Goal: Find specific page/section: Find specific page/section

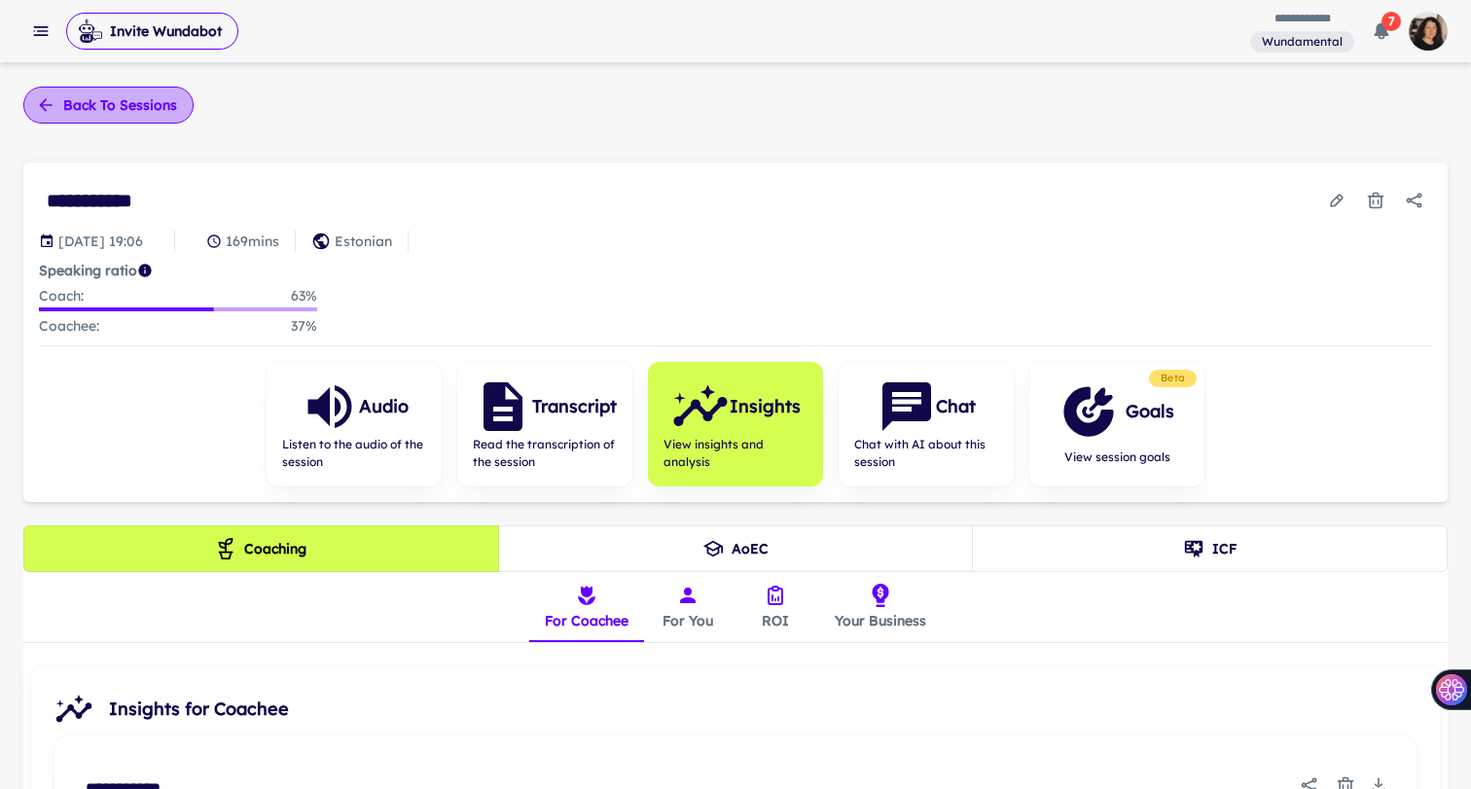
click at [74, 104] on button "Back to sessions" at bounding box center [108, 105] width 170 height 37
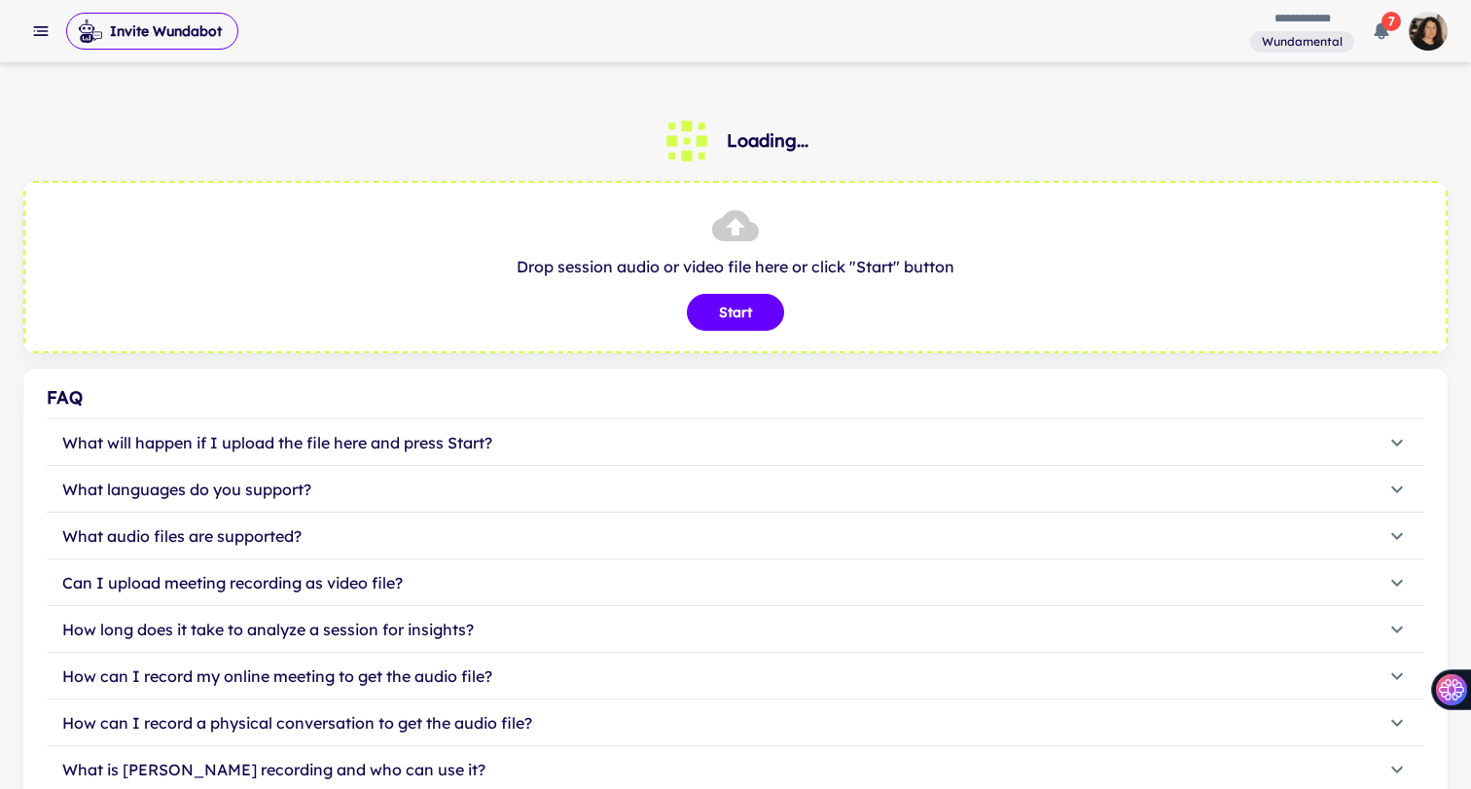
click at [42, 37] on icon "button" at bounding box center [40, 30] width 19 height 19
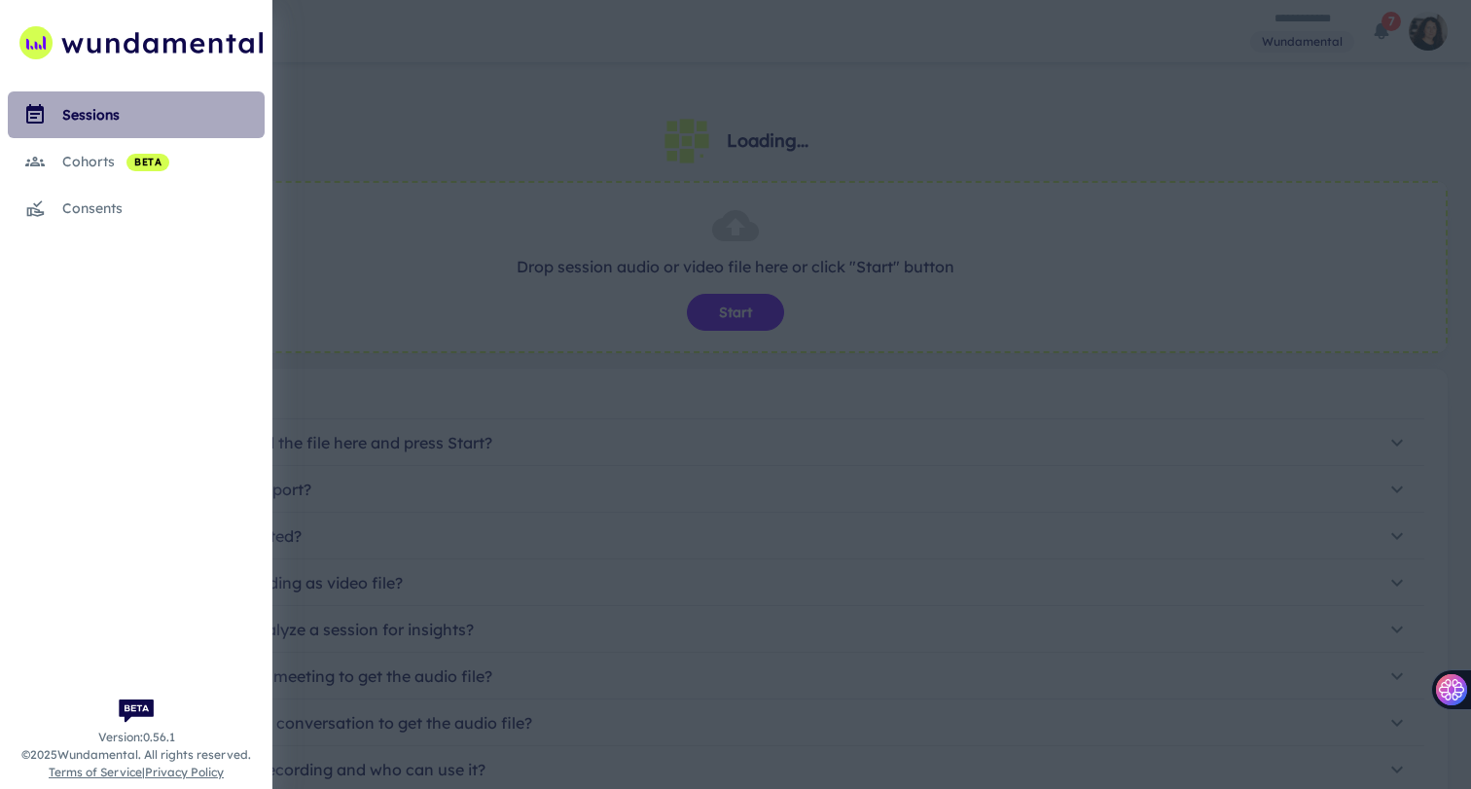
click at [79, 127] on link "sessions" at bounding box center [136, 114] width 257 height 47
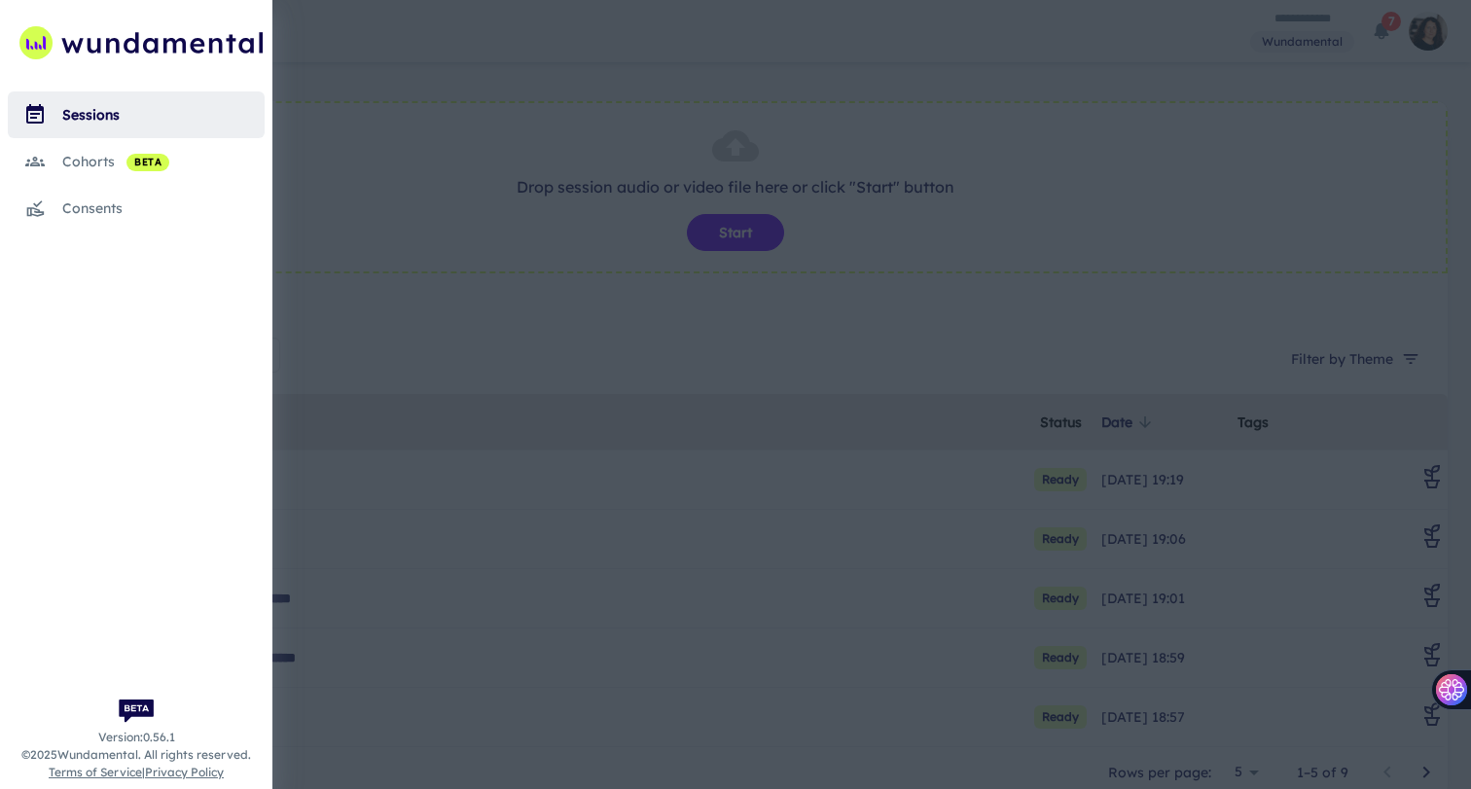
click at [428, 166] on div at bounding box center [735, 394] width 1471 height 789
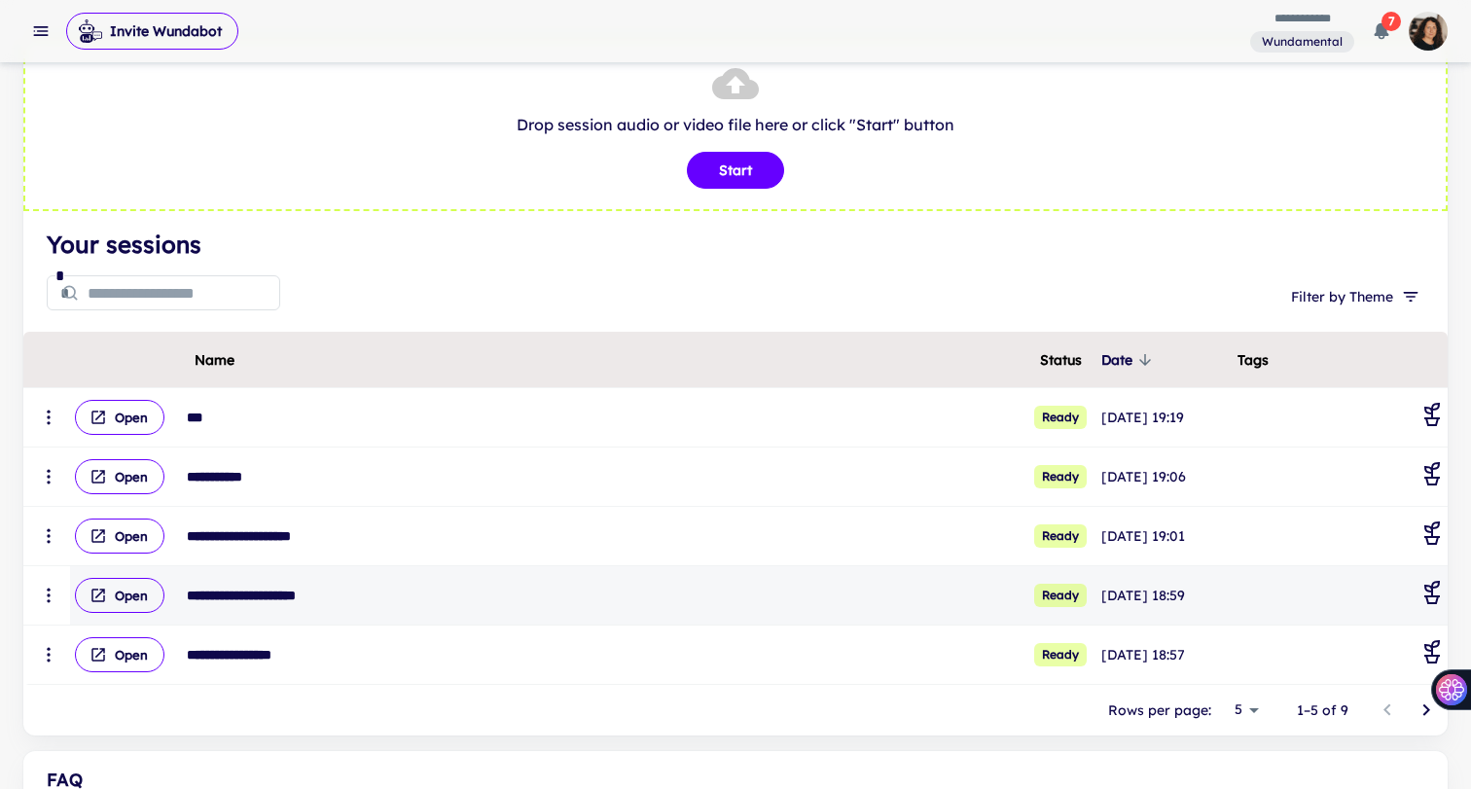
scroll to position [74, 0]
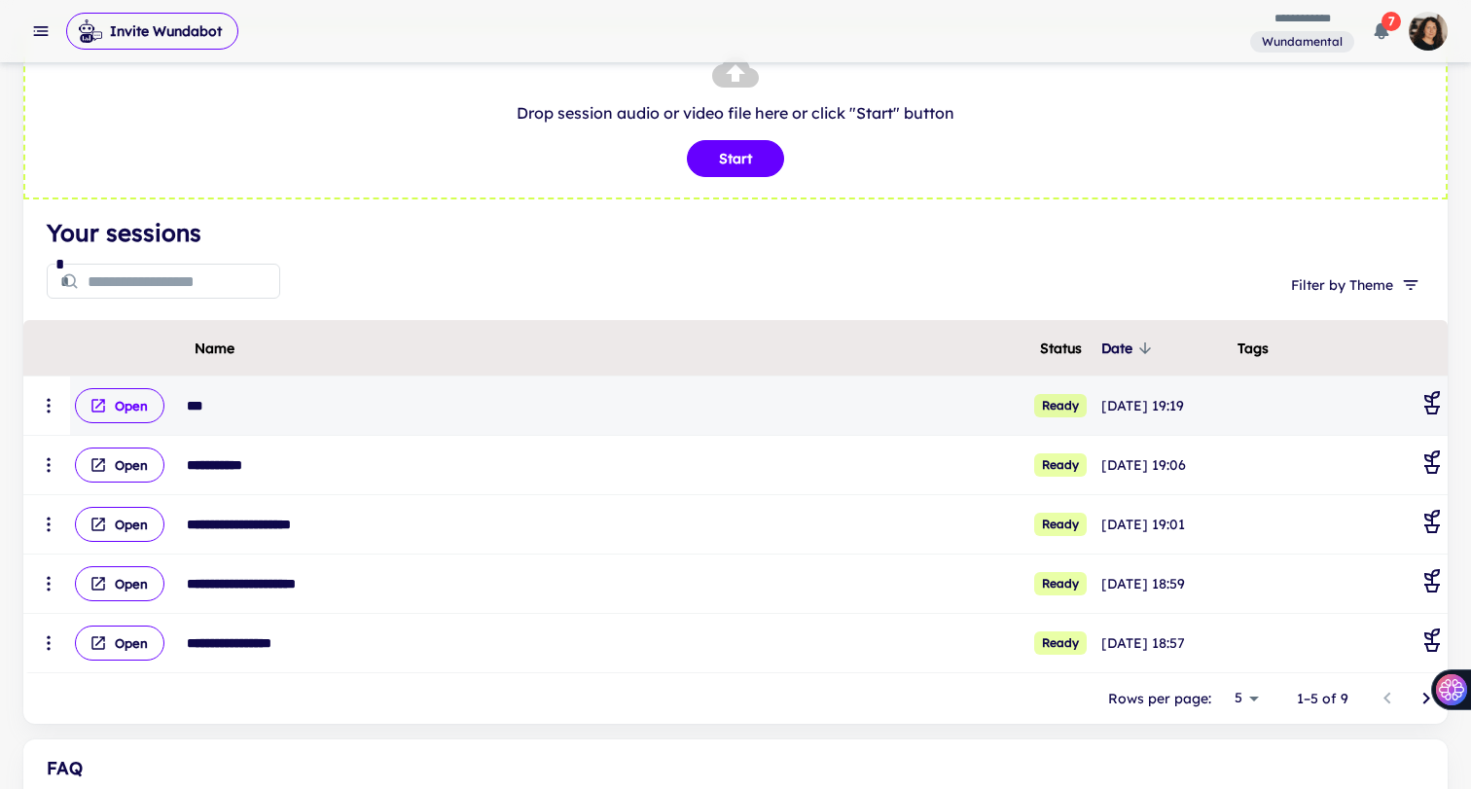
click at [122, 411] on button "Open" at bounding box center [119, 405] width 89 height 35
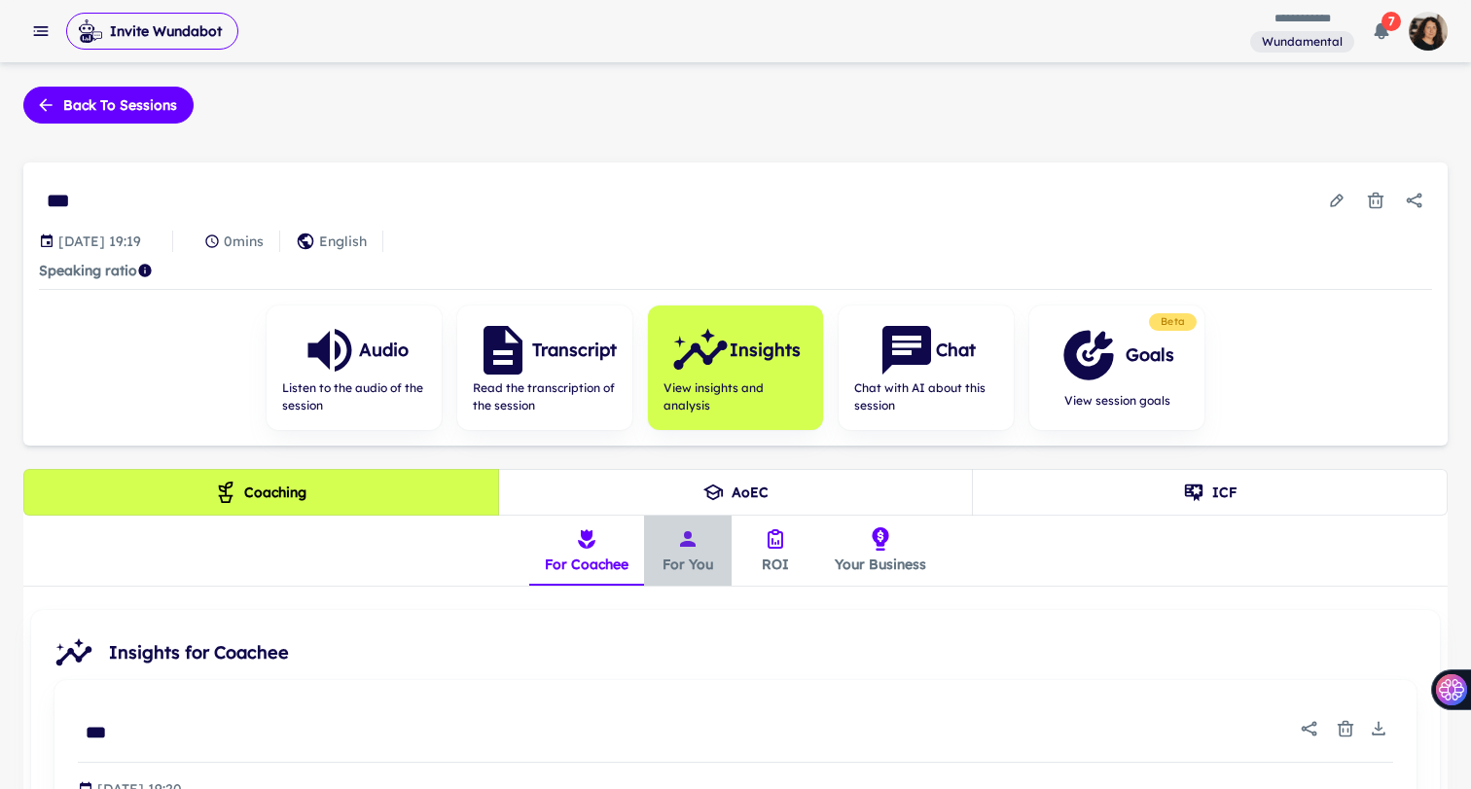
click at [703, 554] on button "For You" at bounding box center [688, 551] width 88 height 70
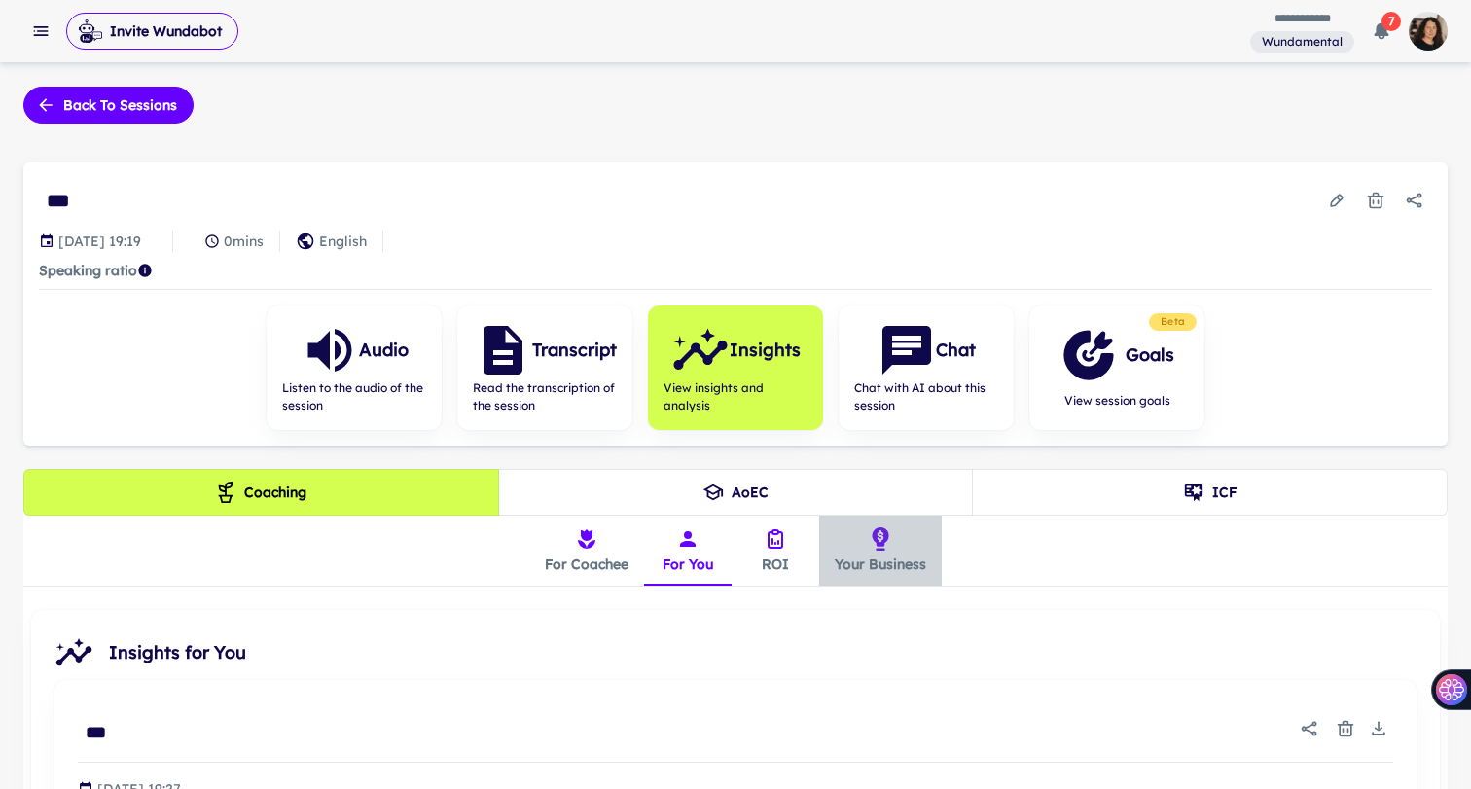
click at [870, 560] on button "Your Business" at bounding box center [880, 551] width 123 height 70
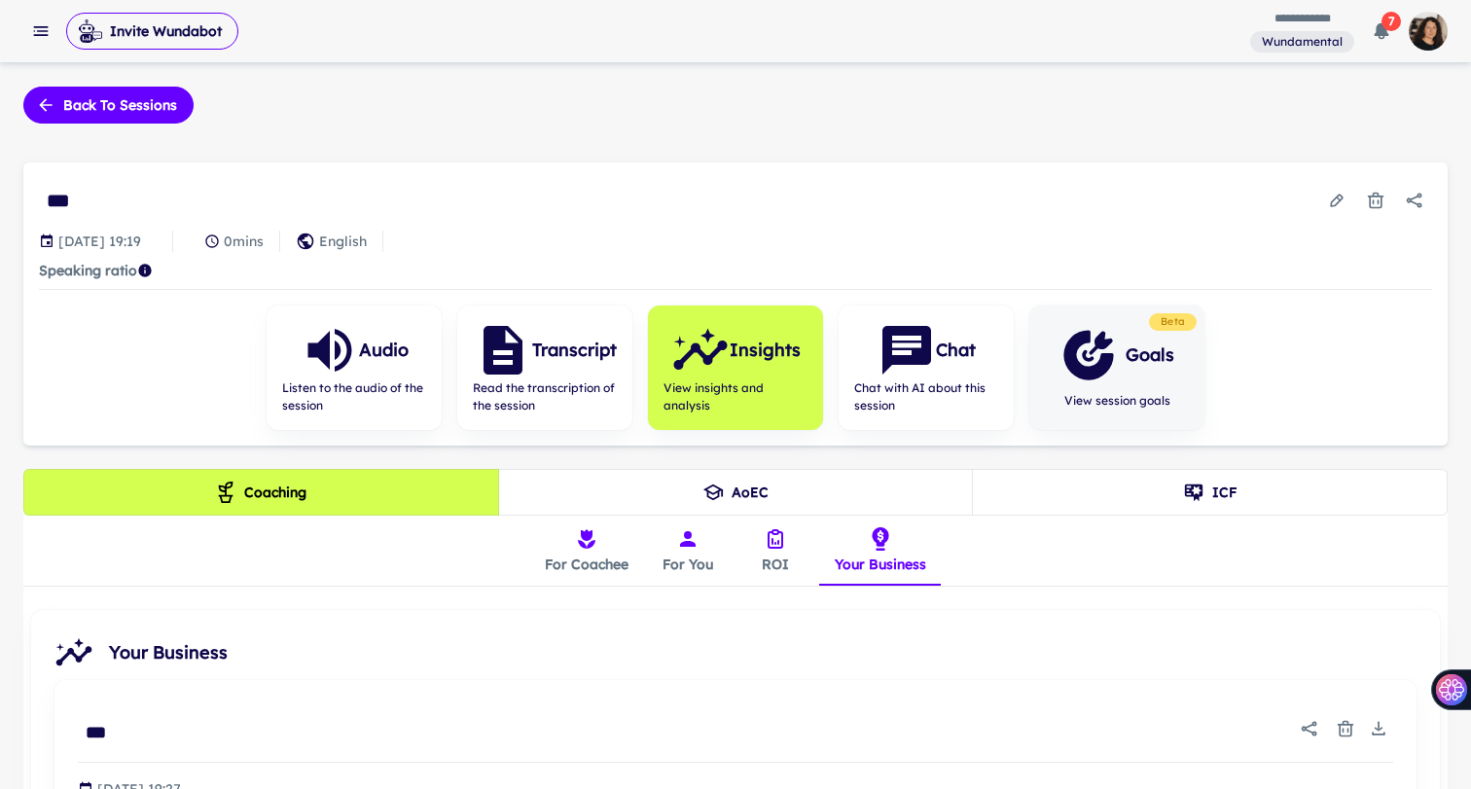
click at [1095, 362] on icon "button" at bounding box center [1088, 355] width 58 height 58
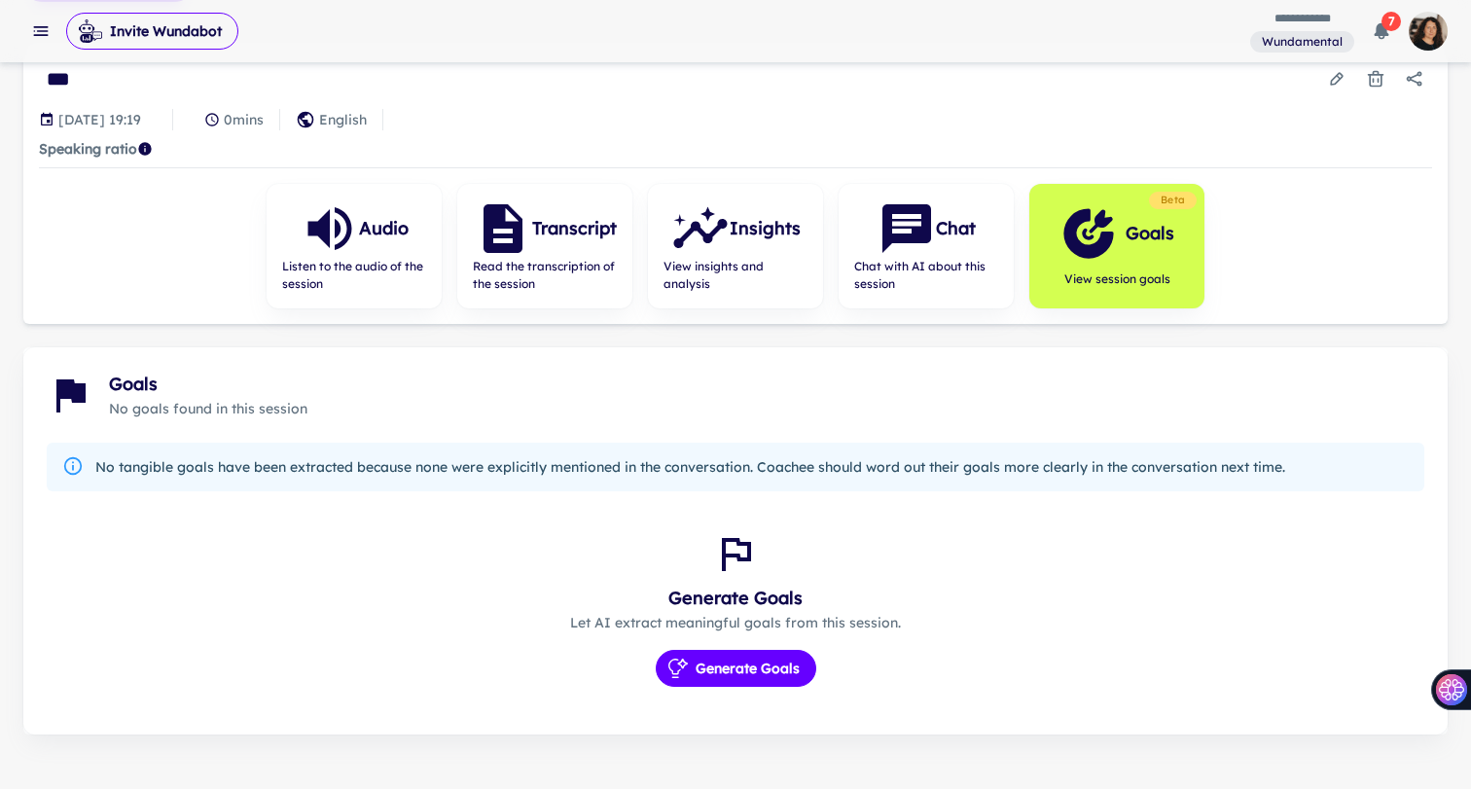
scroll to position [161, 0]
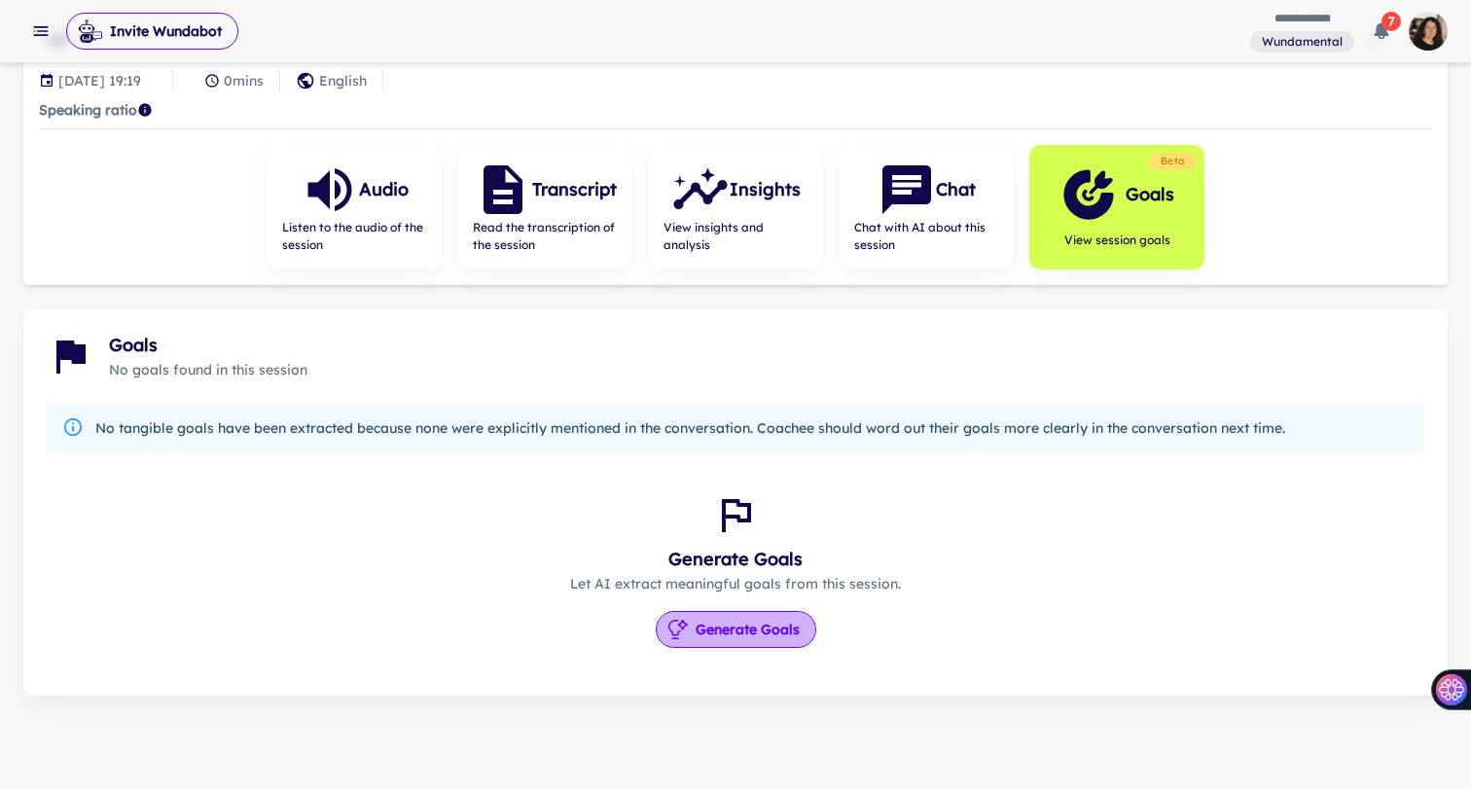
click at [741, 625] on button "Generate Goals" at bounding box center [736, 629] width 161 height 37
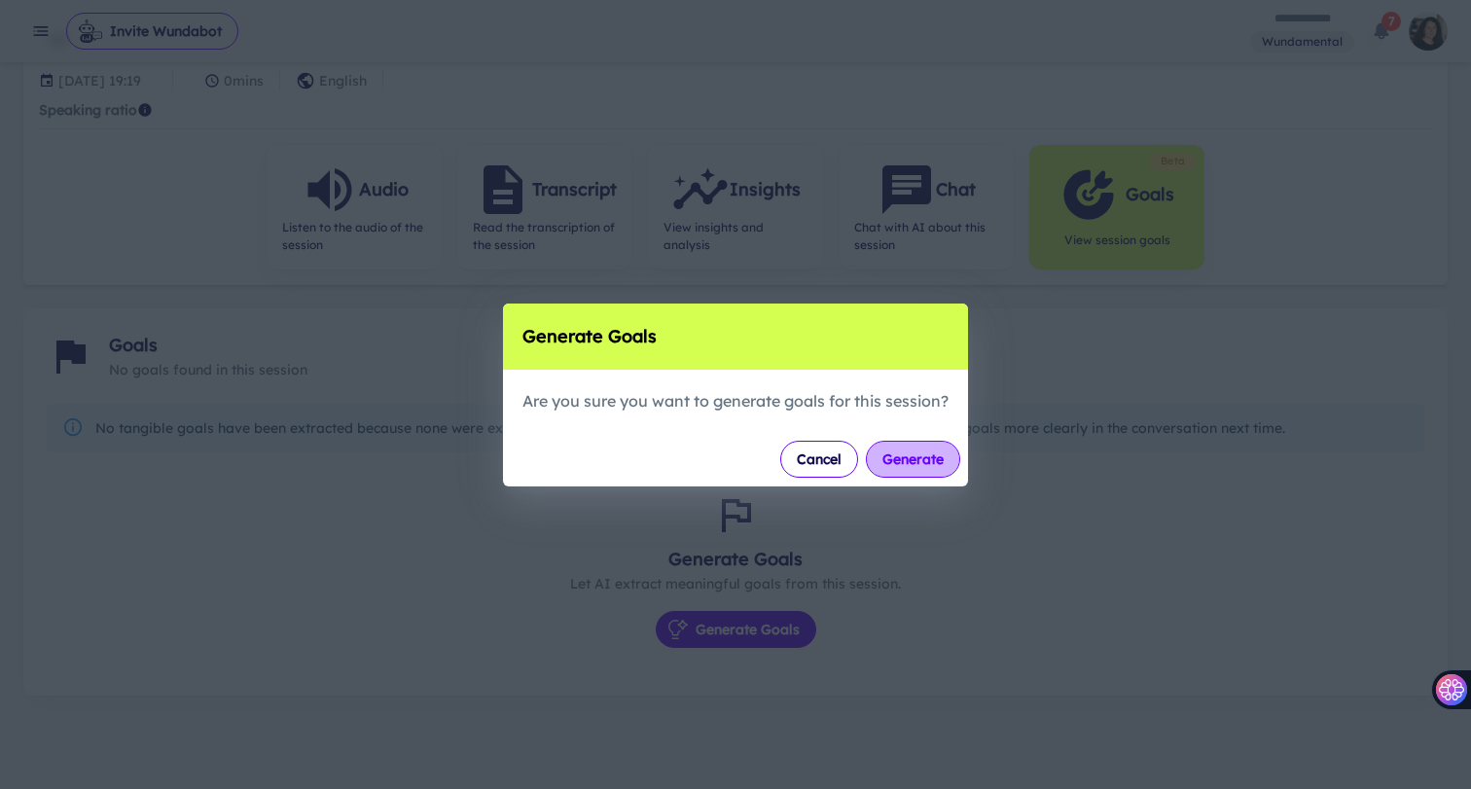
click at [924, 460] on button "Generate" at bounding box center [913, 459] width 94 height 37
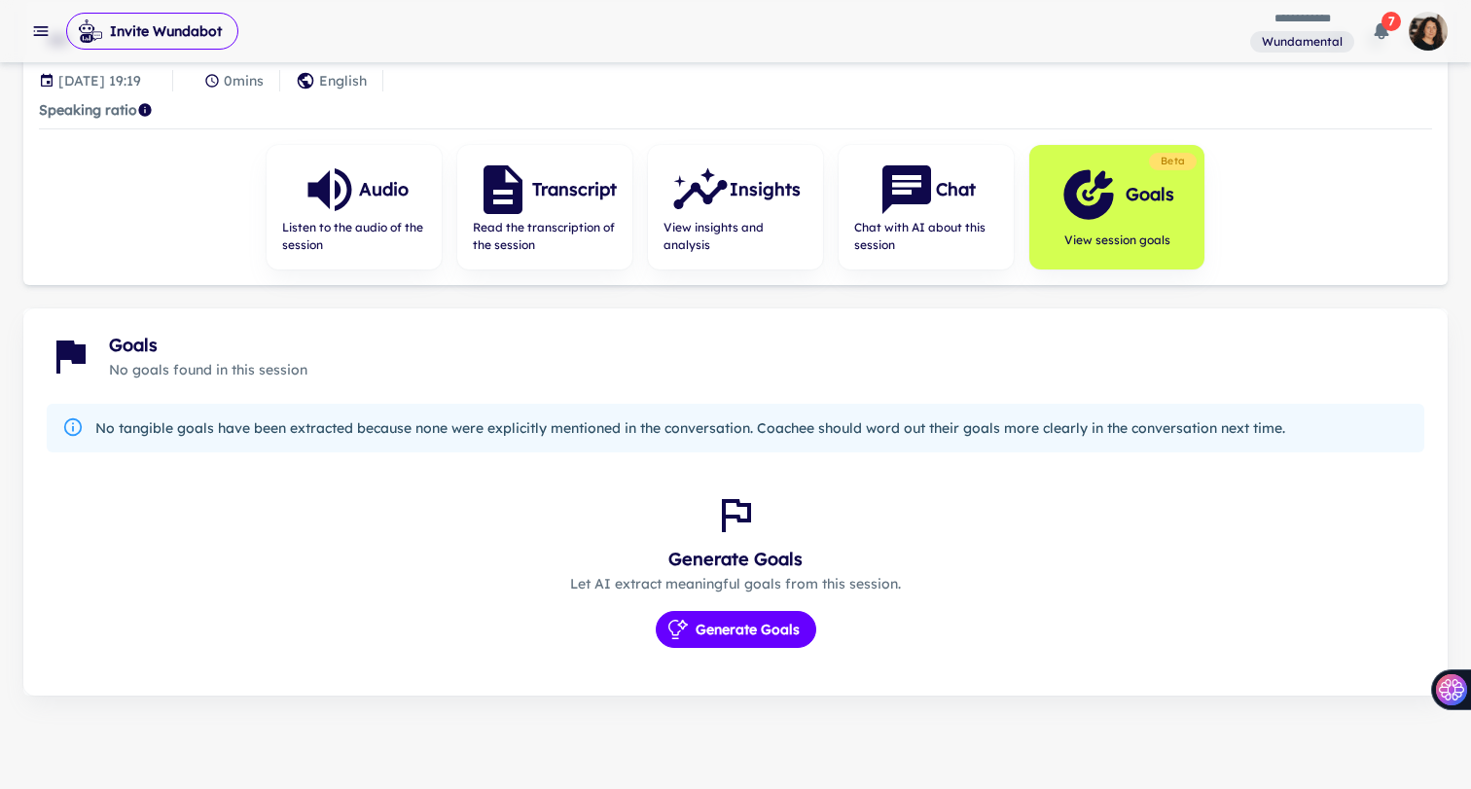
scroll to position [0, 0]
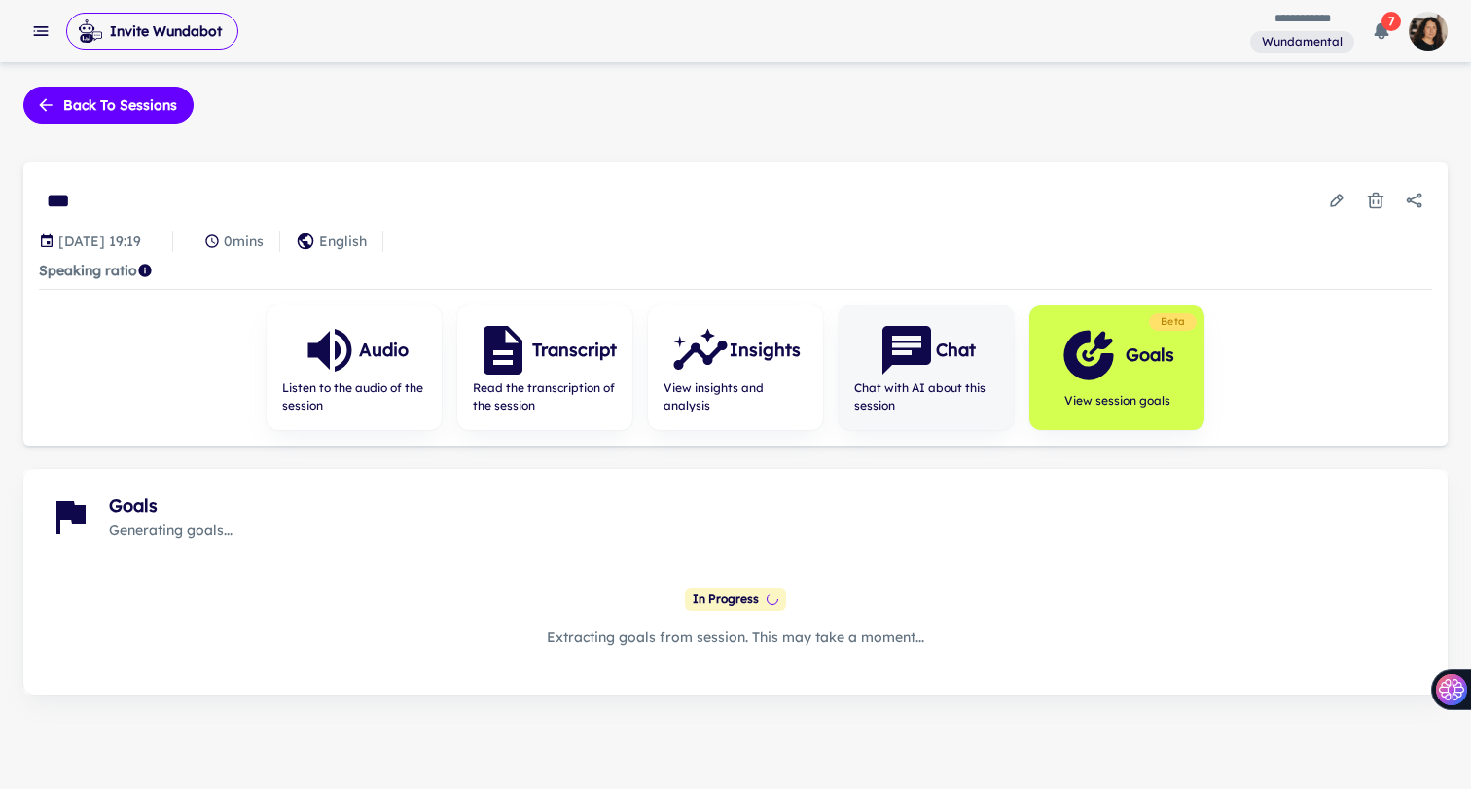
click at [912, 407] on span "Chat with AI about this session" at bounding box center [926, 396] width 144 height 35
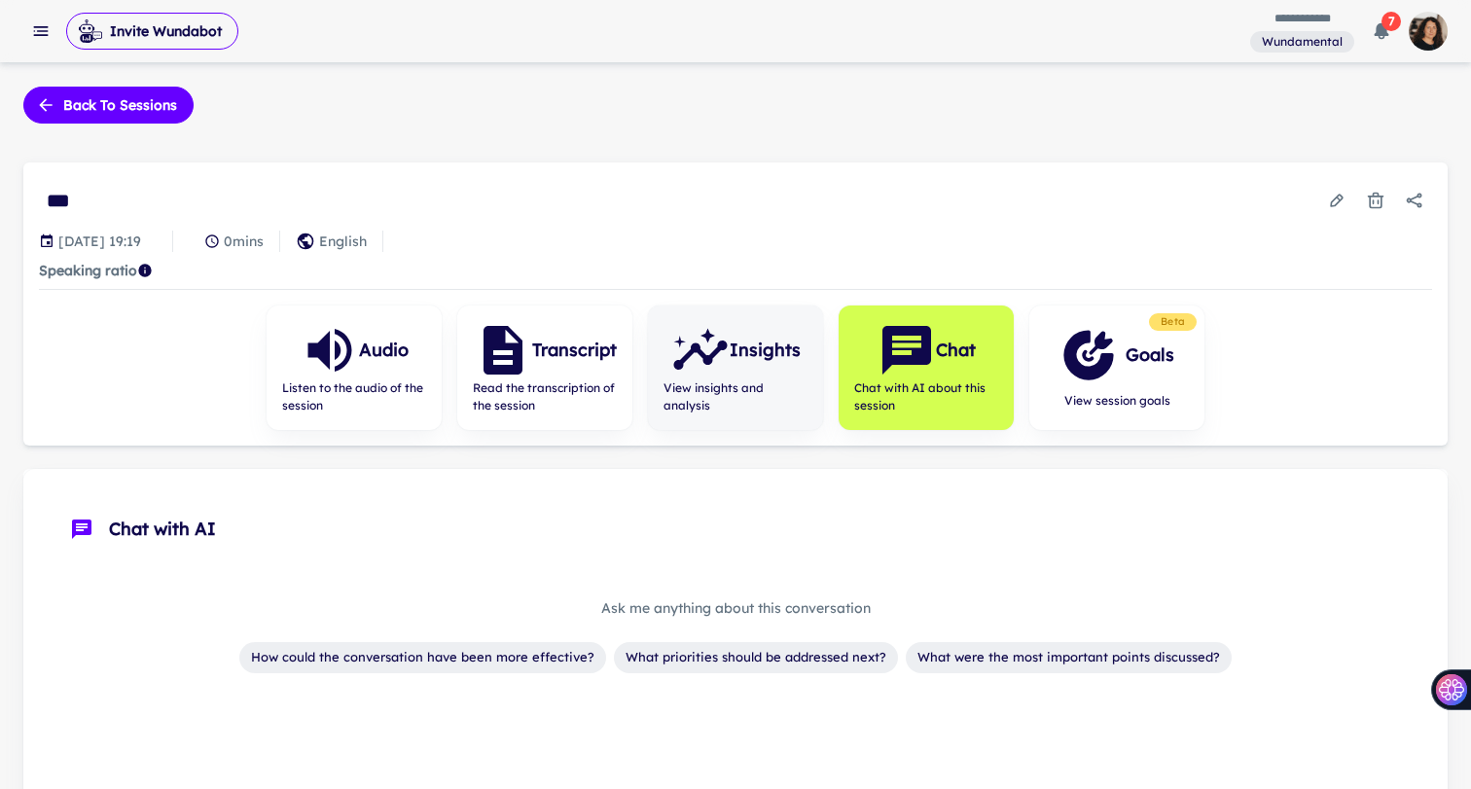
click at [736, 389] on span "View insights and analysis" at bounding box center [735, 396] width 144 height 35
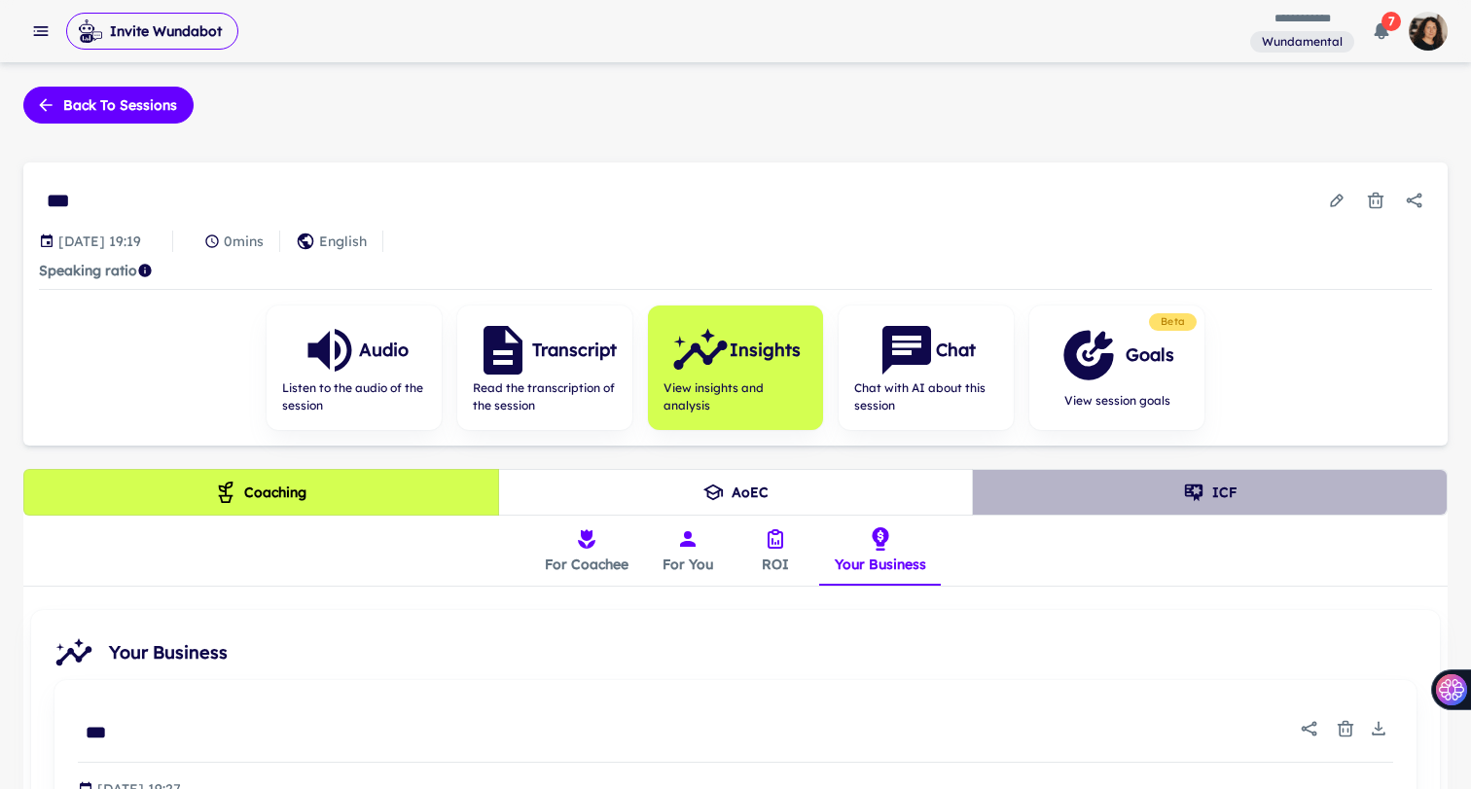
click at [1089, 484] on button "ICF" at bounding box center [1210, 492] width 476 height 47
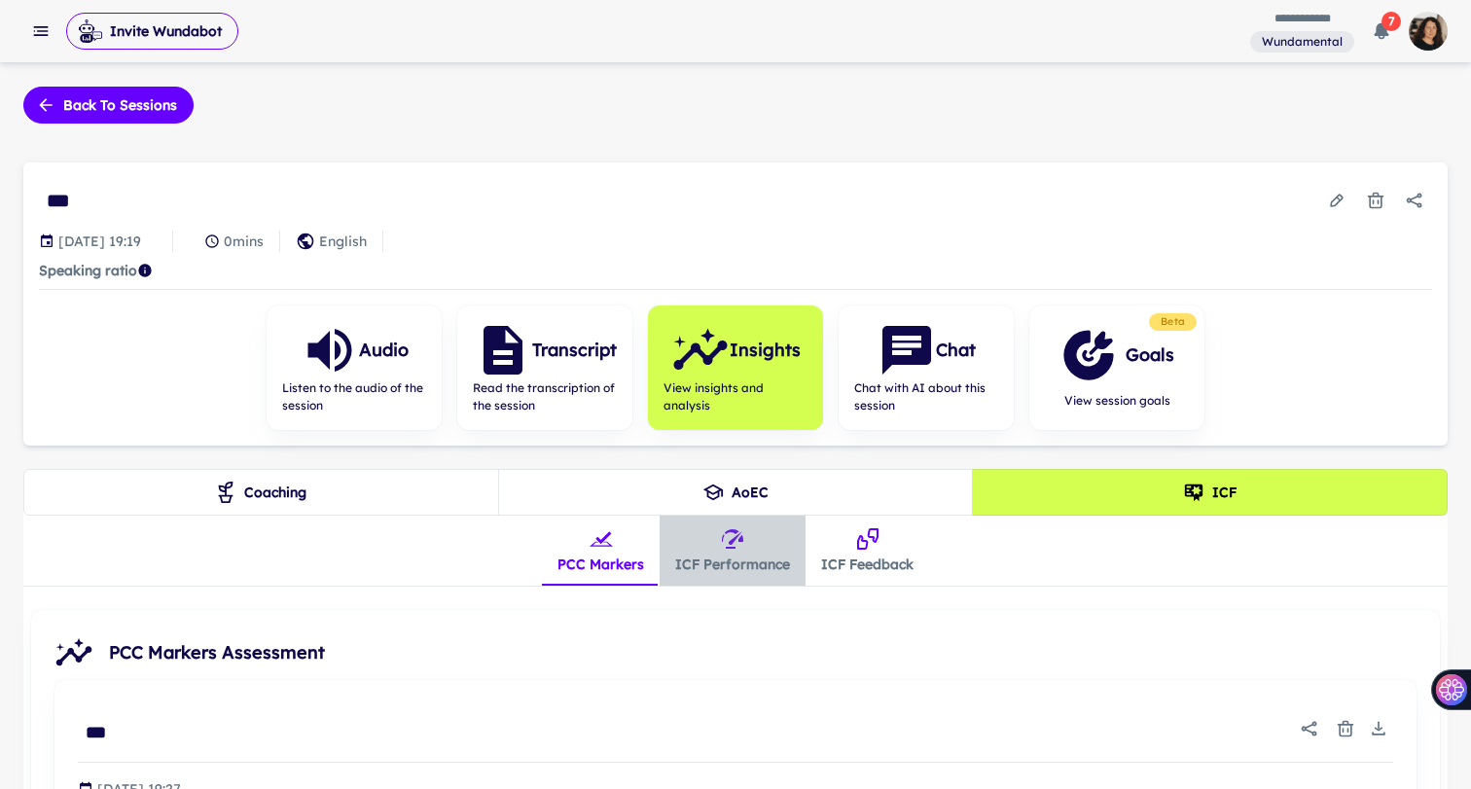
click at [760, 546] on button "ICF Performance" at bounding box center [733, 551] width 146 height 70
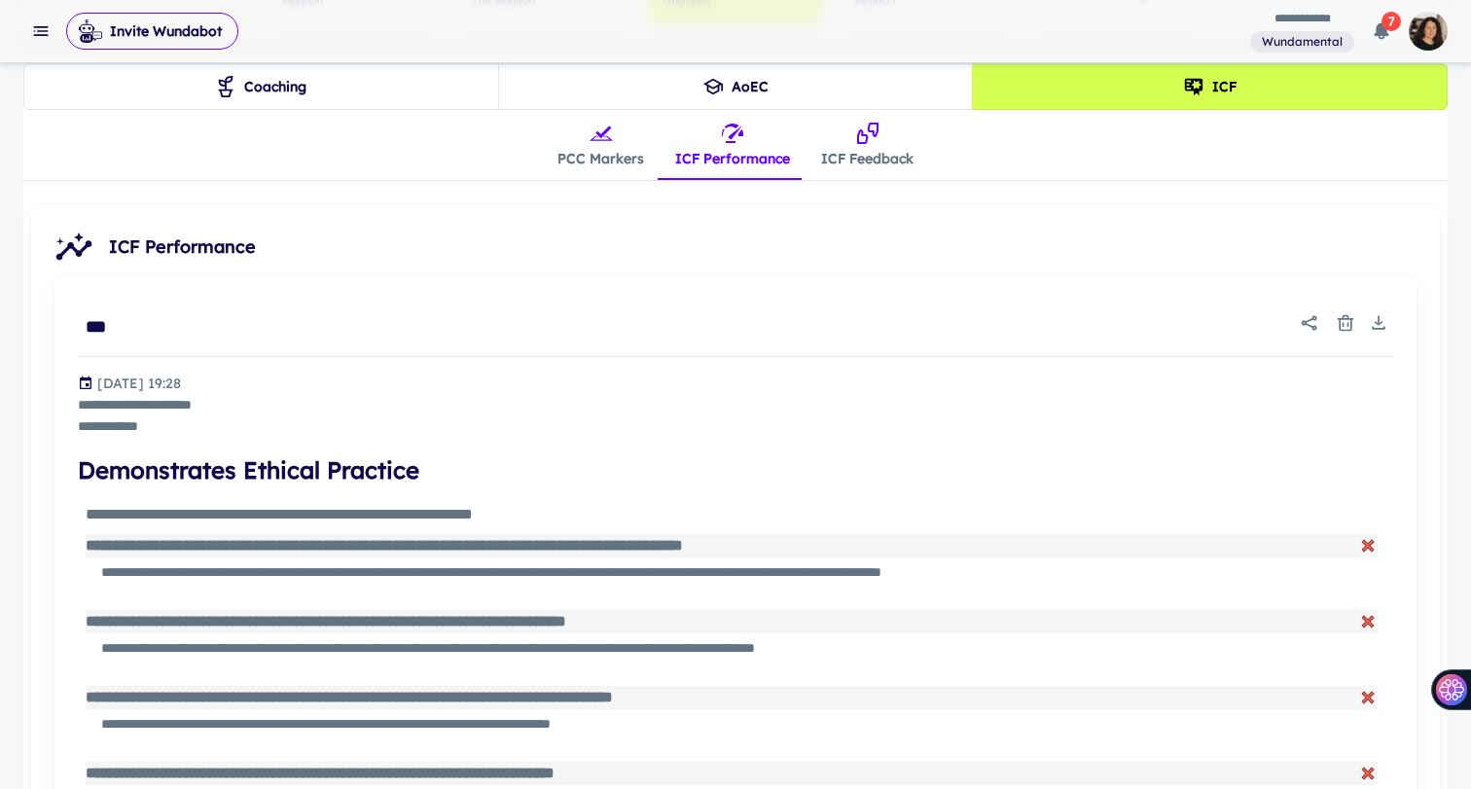
scroll to position [300, 0]
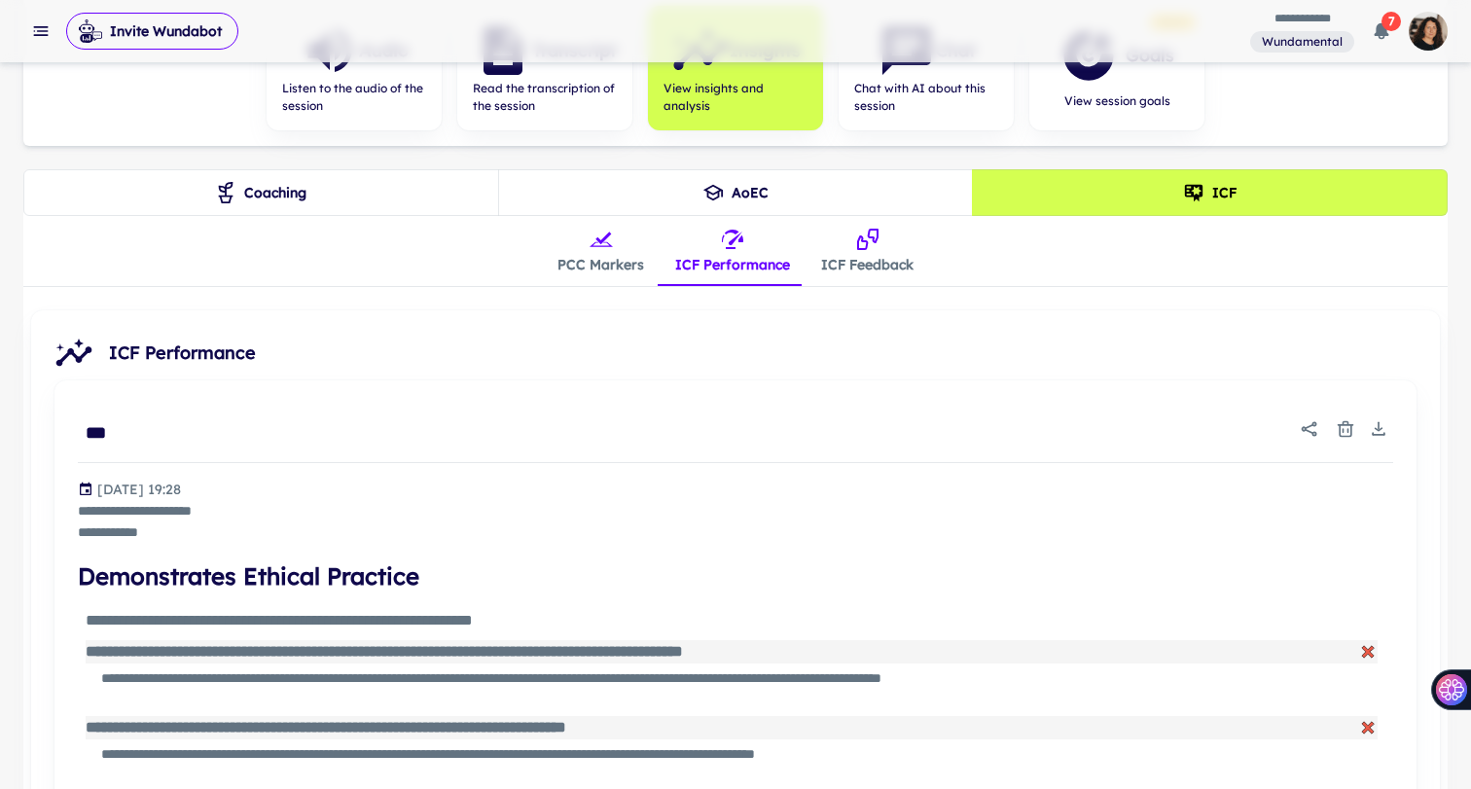
click at [841, 259] on button "ICF Feedback" at bounding box center [867, 251] width 124 height 70
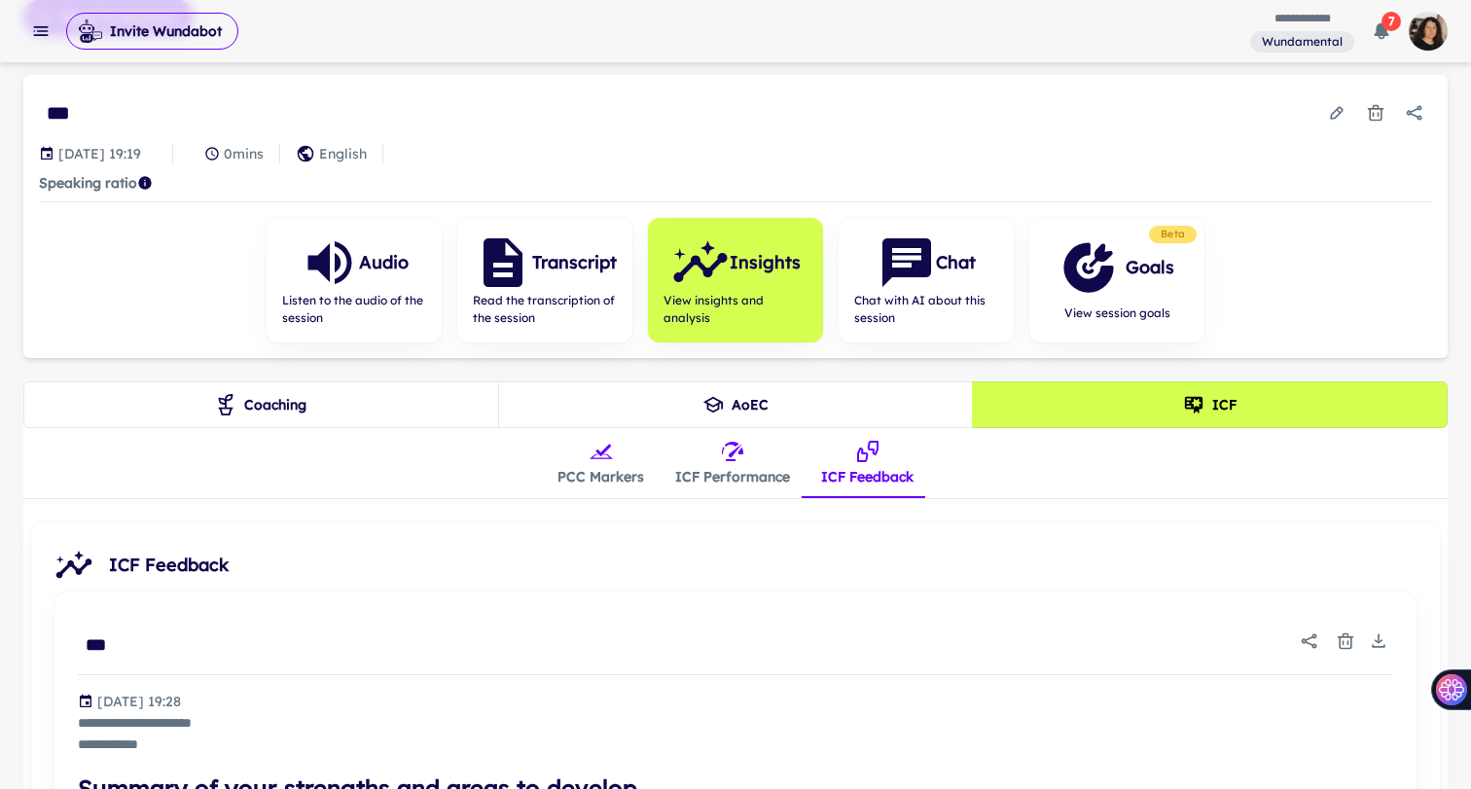
scroll to position [0, 0]
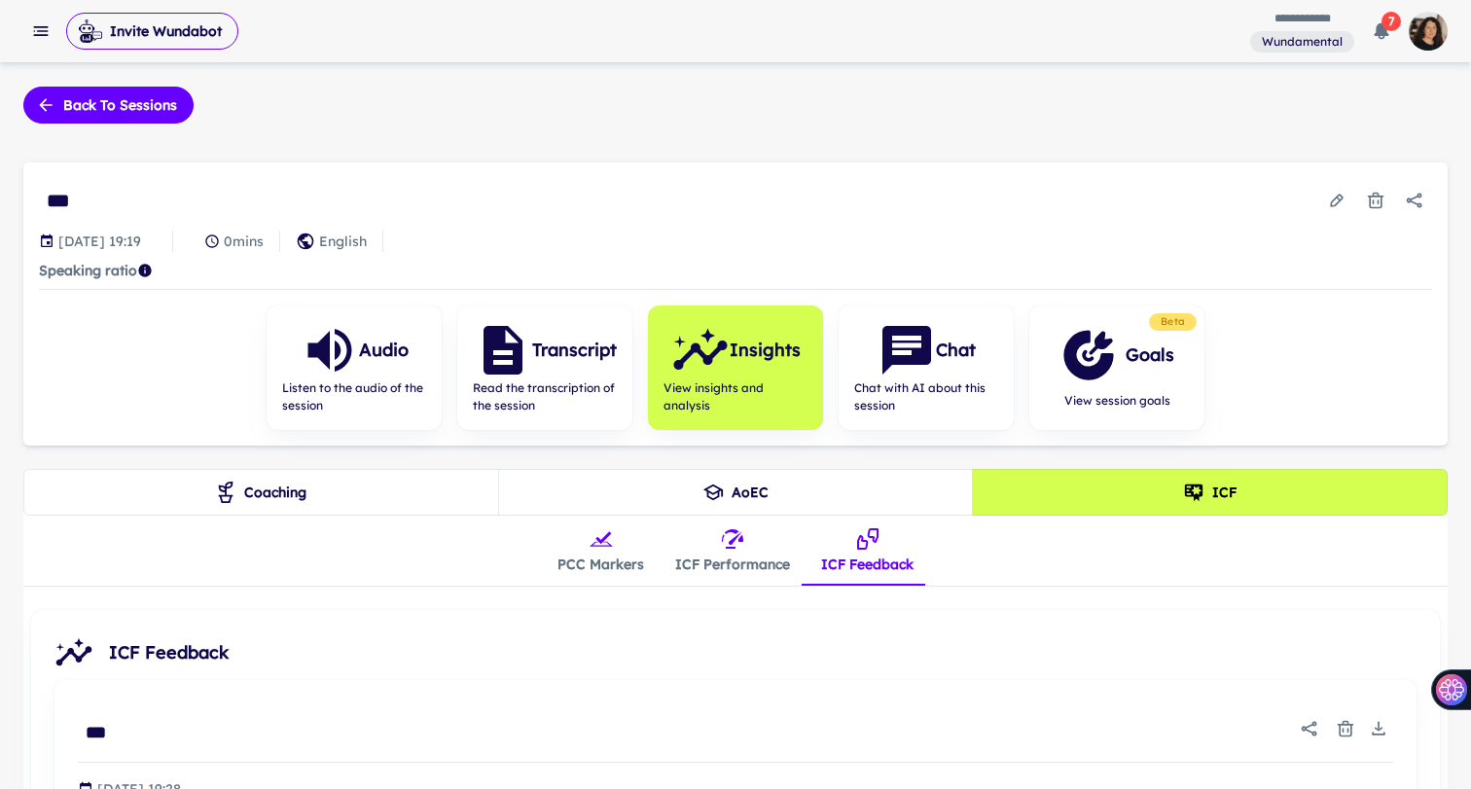
click at [42, 30] on rect "button" at bounding box center [43, 31] width 12 height 2
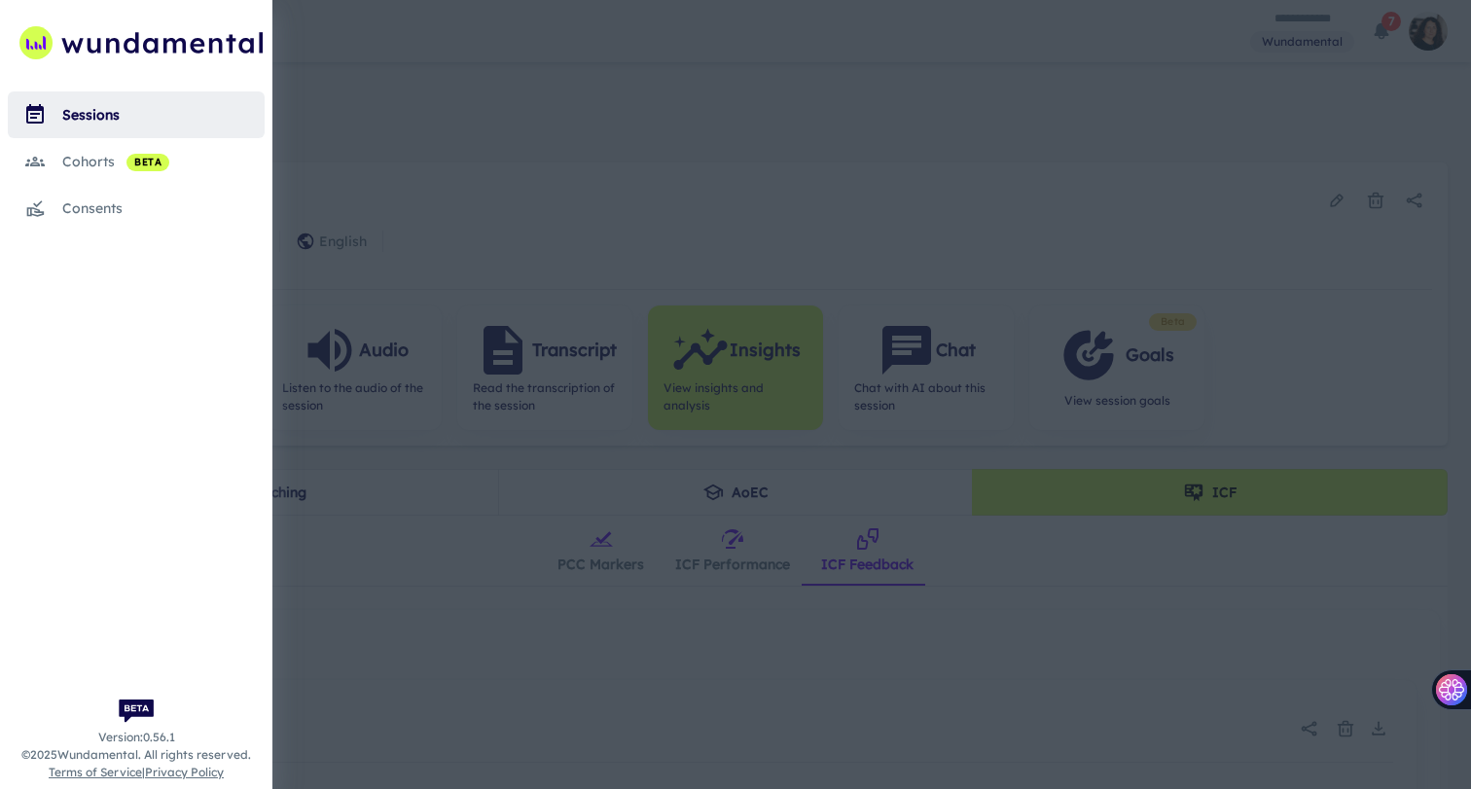
click at [47, 162] on div "scrollable content" at bounding box center [35, 161] width 54 height 21
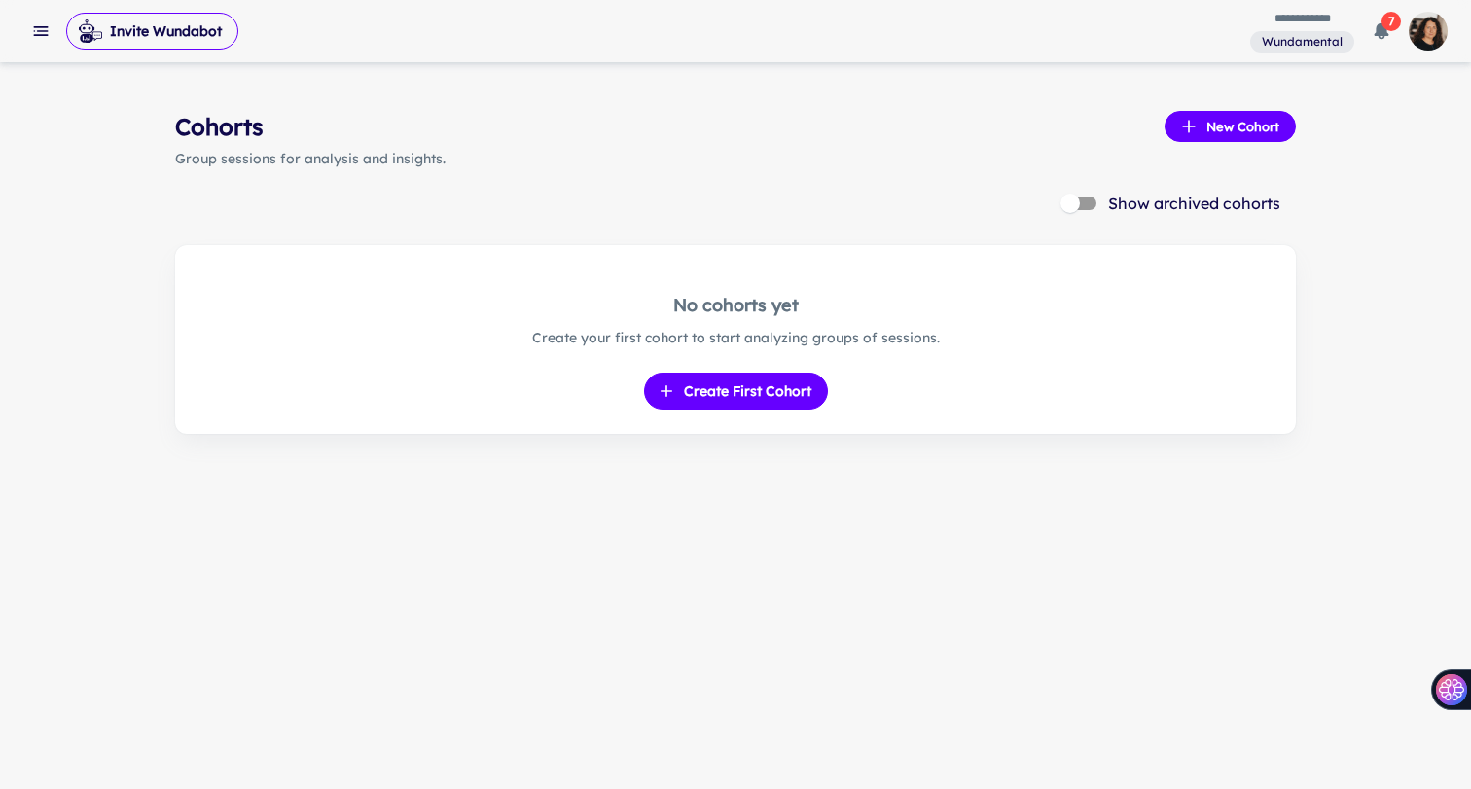
click at [34, 19] on button "button" at bounding box center [40, 31] width 35 height 35
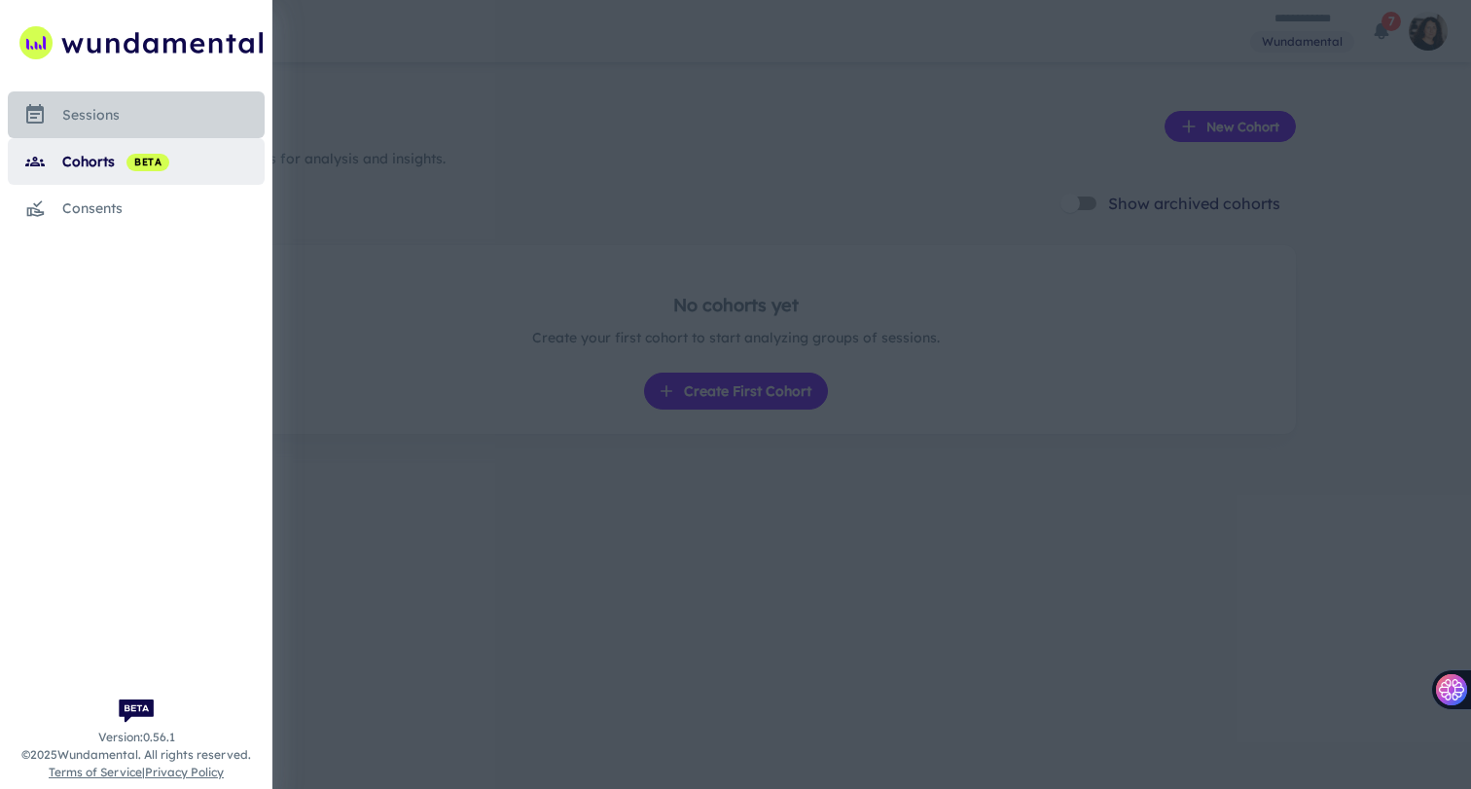
click at [84, 108] on div "sessions" at bounding box center [163, 114] width 202 height 21
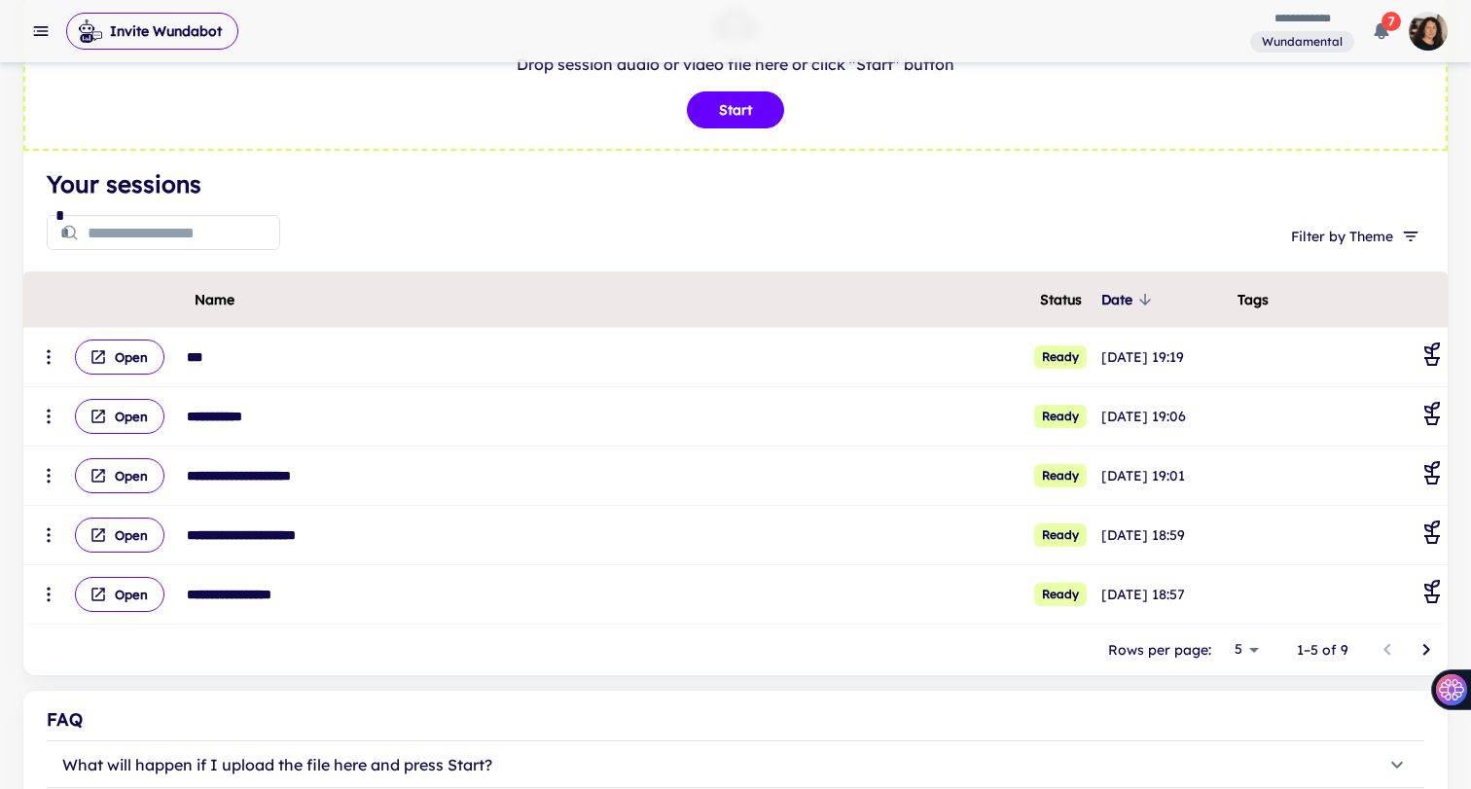
scroll to position [125, 0]
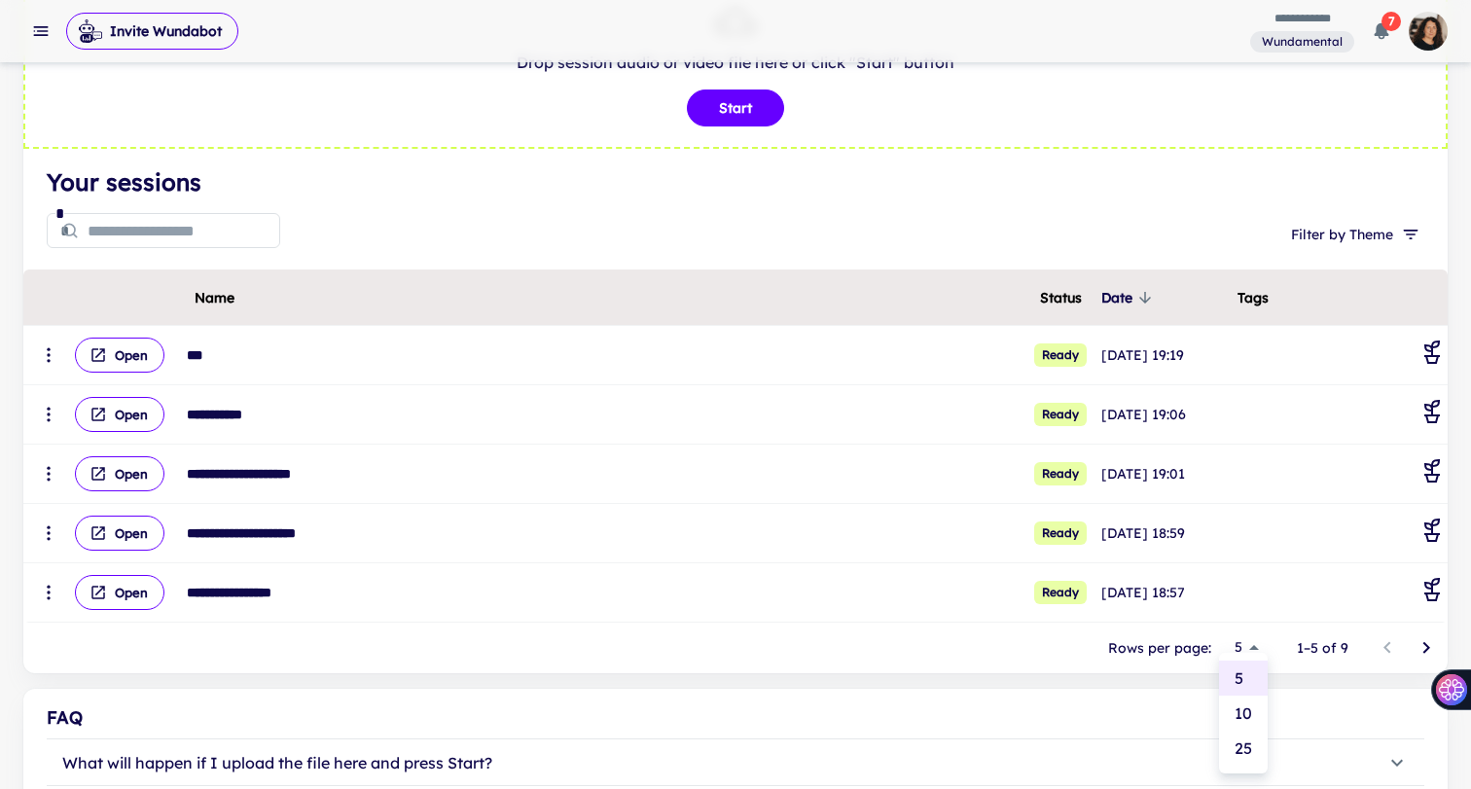
click at [1259, 642] on body "**********" at bounding box center [735, 269] width 1471 height 789
click at [1253, 738] on li "25" at bounding box center [1243, 748] width 49 height 35
type input "**"
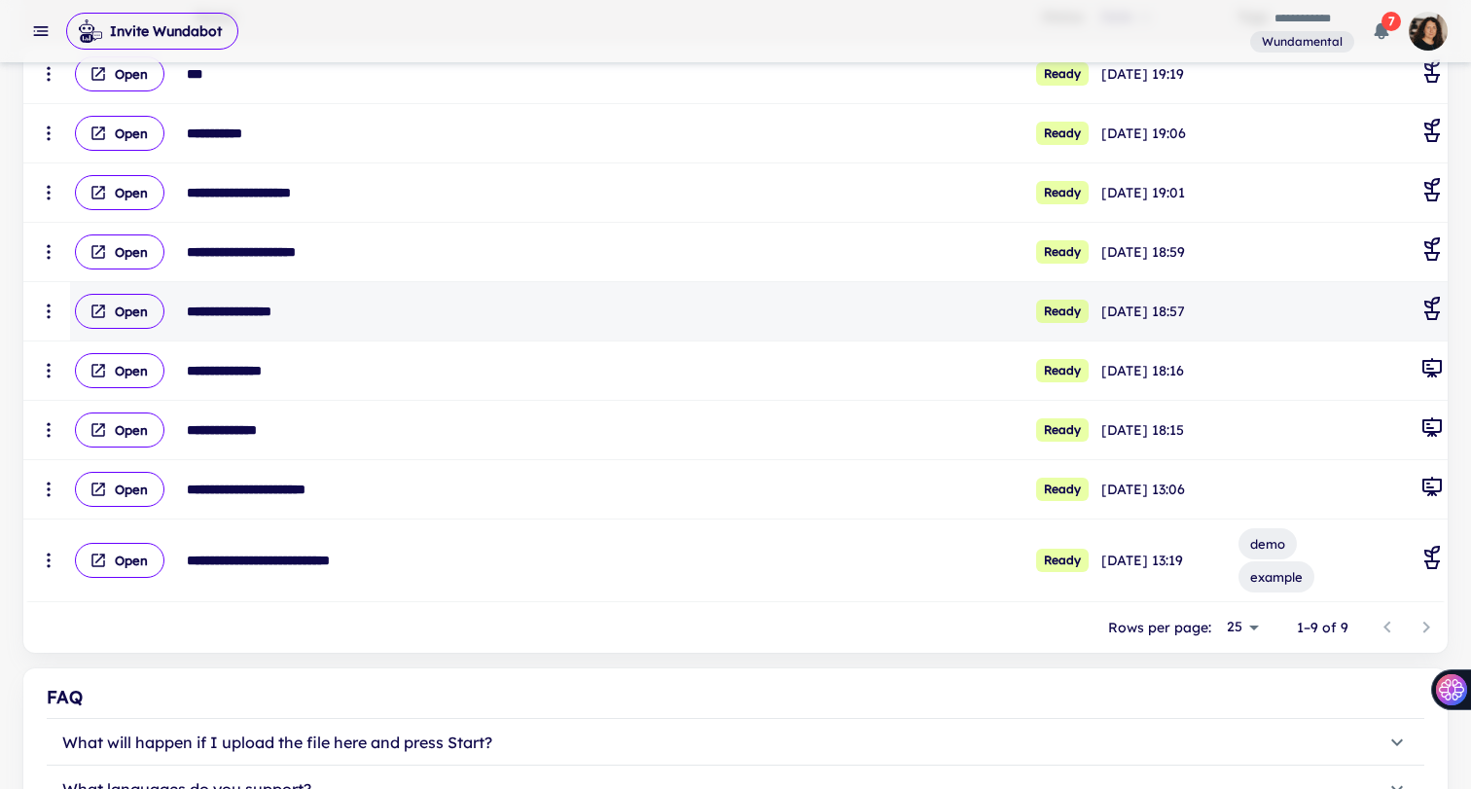
scroll to position [411, 0]
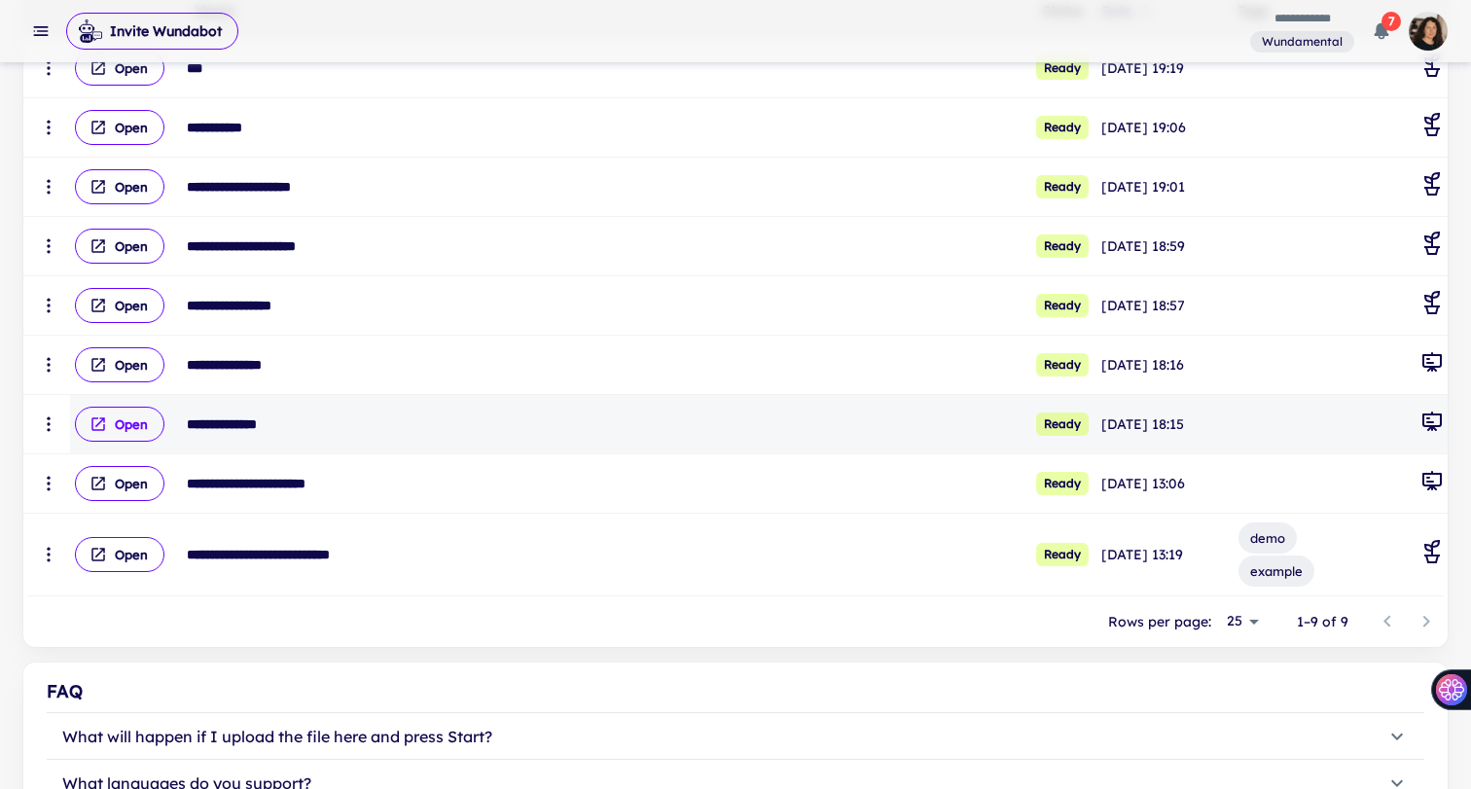
click at [129, 419] on button "Open" at bounding box center [119, 424] width 89 height 35
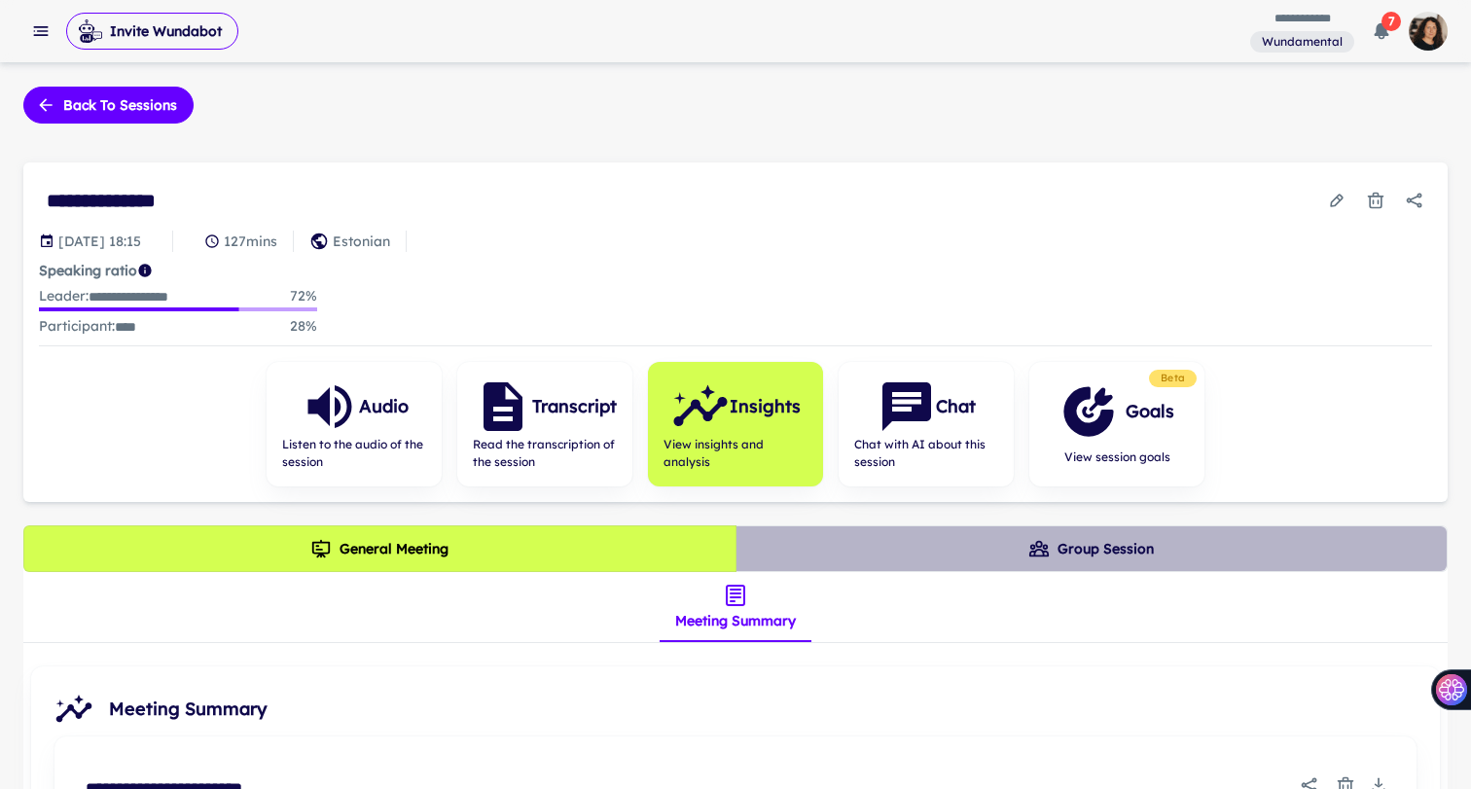
click at [921, 558] on button "Group Session" at bounding box center [1091, 548] width 713 height 47
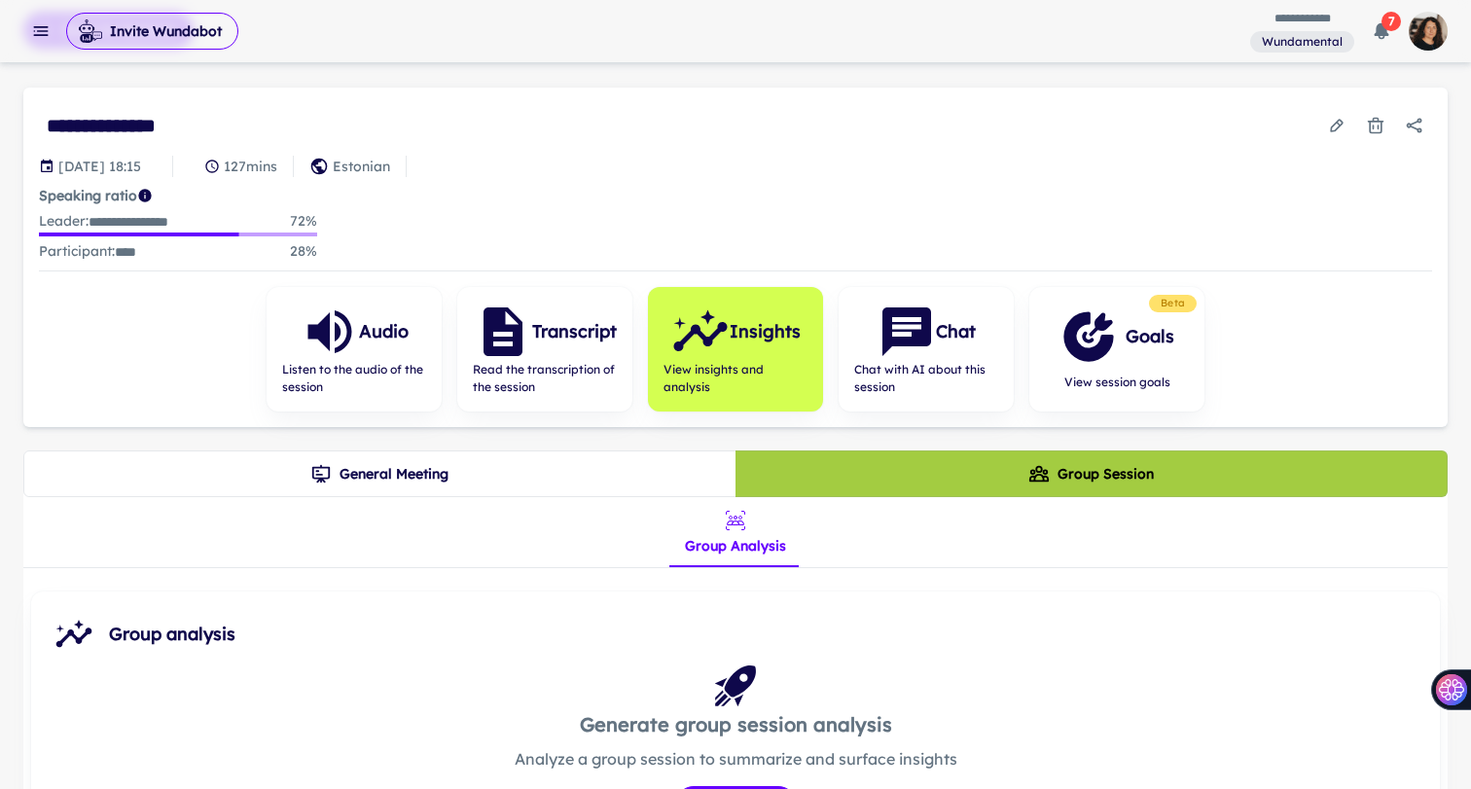
scroll to position [232, 0]
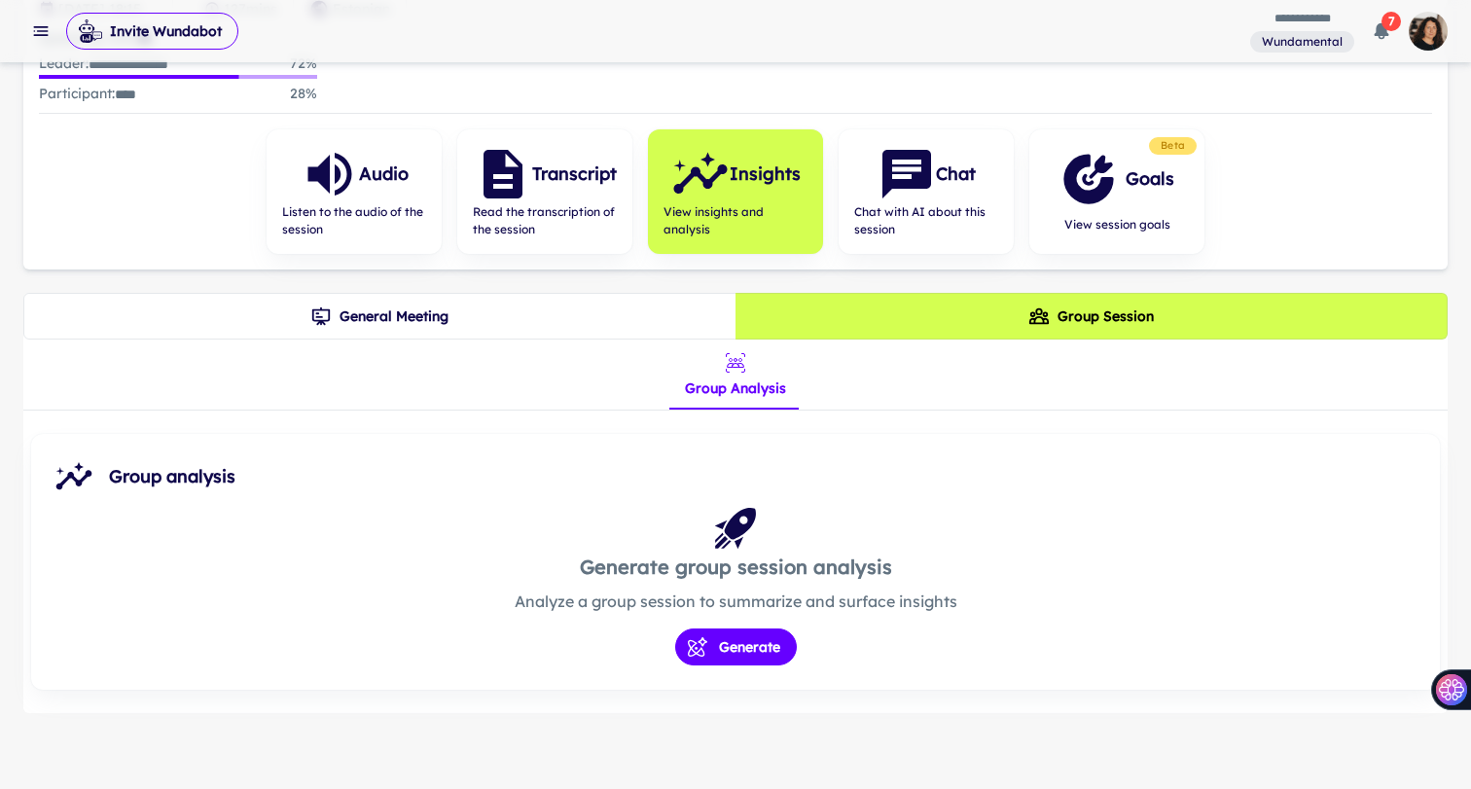
click at [590, 304] on button "General Meeting" at bounding box center [379, 316] width 713 height 47
